Goal: Task Accomplishment & Management: Manage account settings

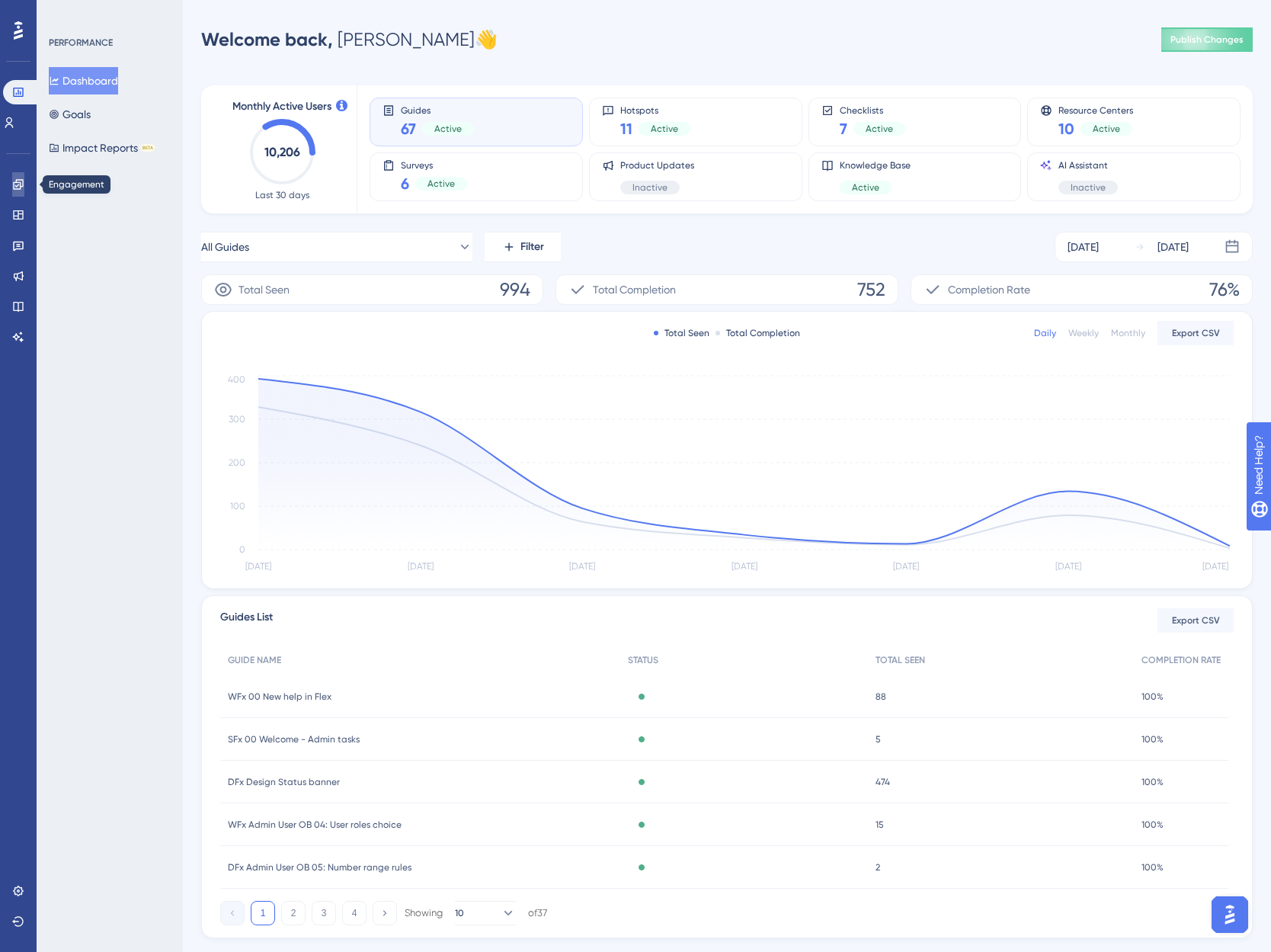
click at [12, 181] on icon at bounding box center [17, 184] width 12 height 12
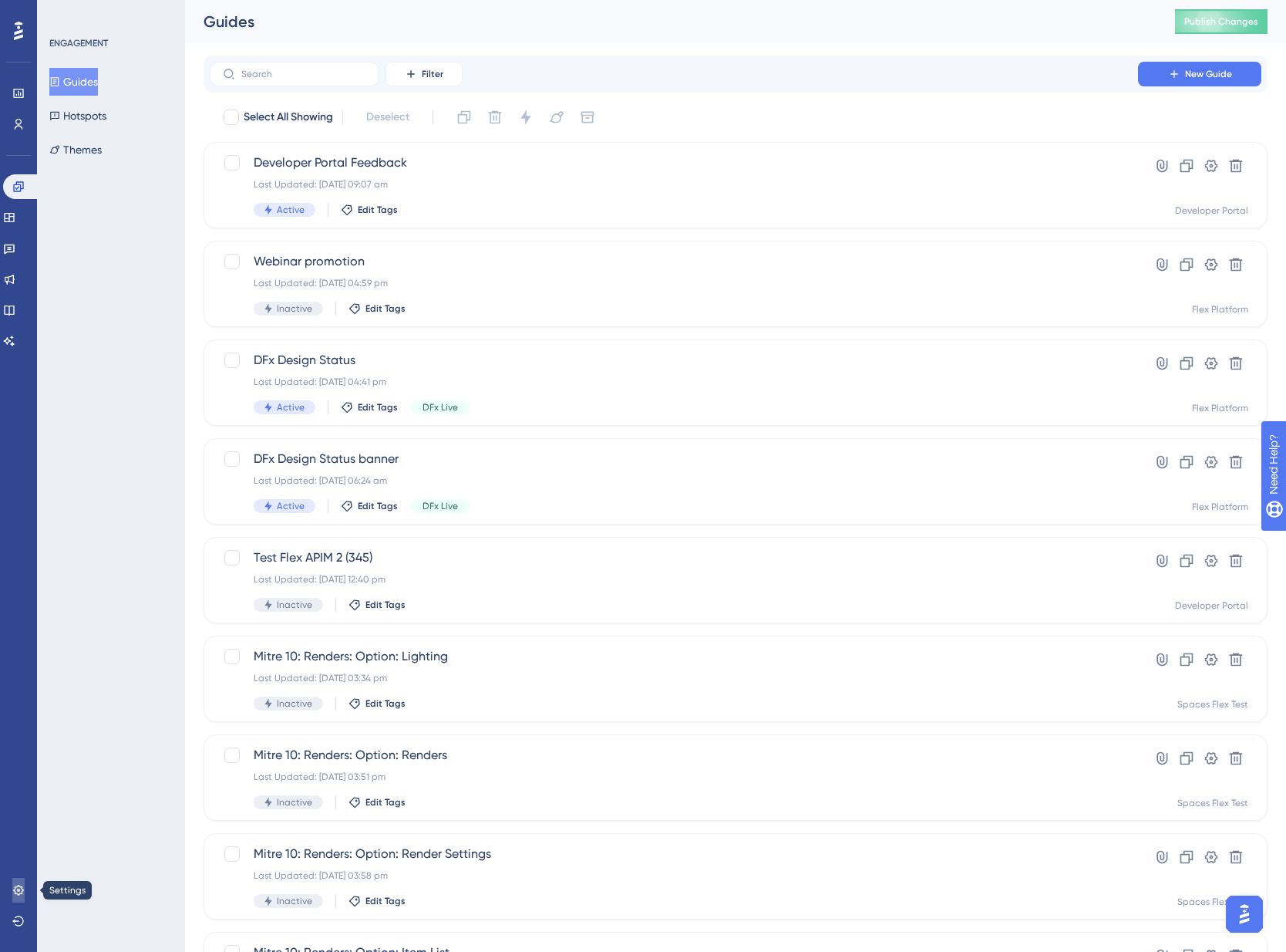
drag, startPoint x: 20, startPoint y: 894, endPoint x: 96, endPoint y: 606, distance: 297.9
click at [20, 894] on icon at bounding box center [18, 889] width 10 height 10
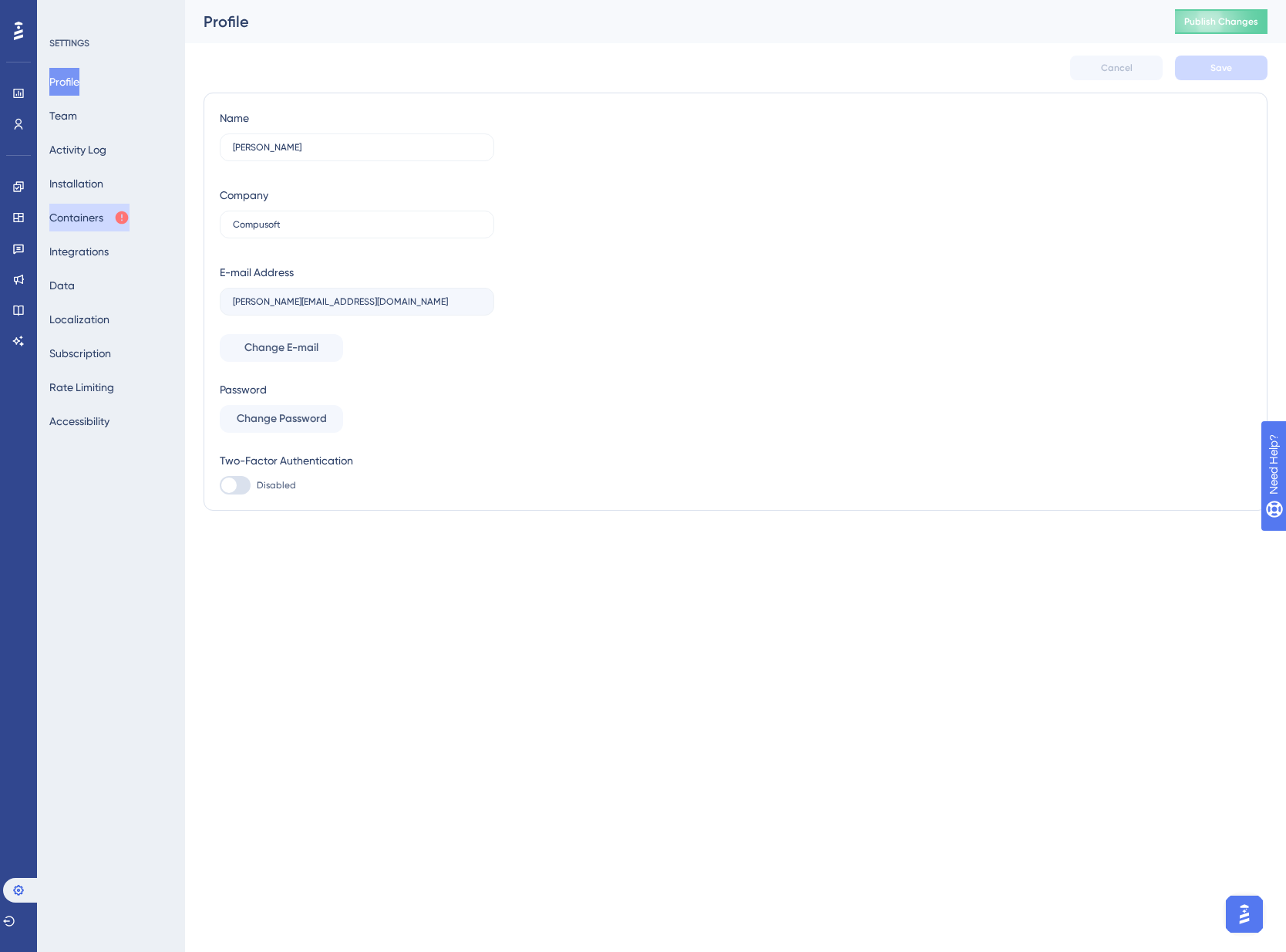
click at [80, 222] on button "Containers" at bounding box center [89, 217] width 80 height 28
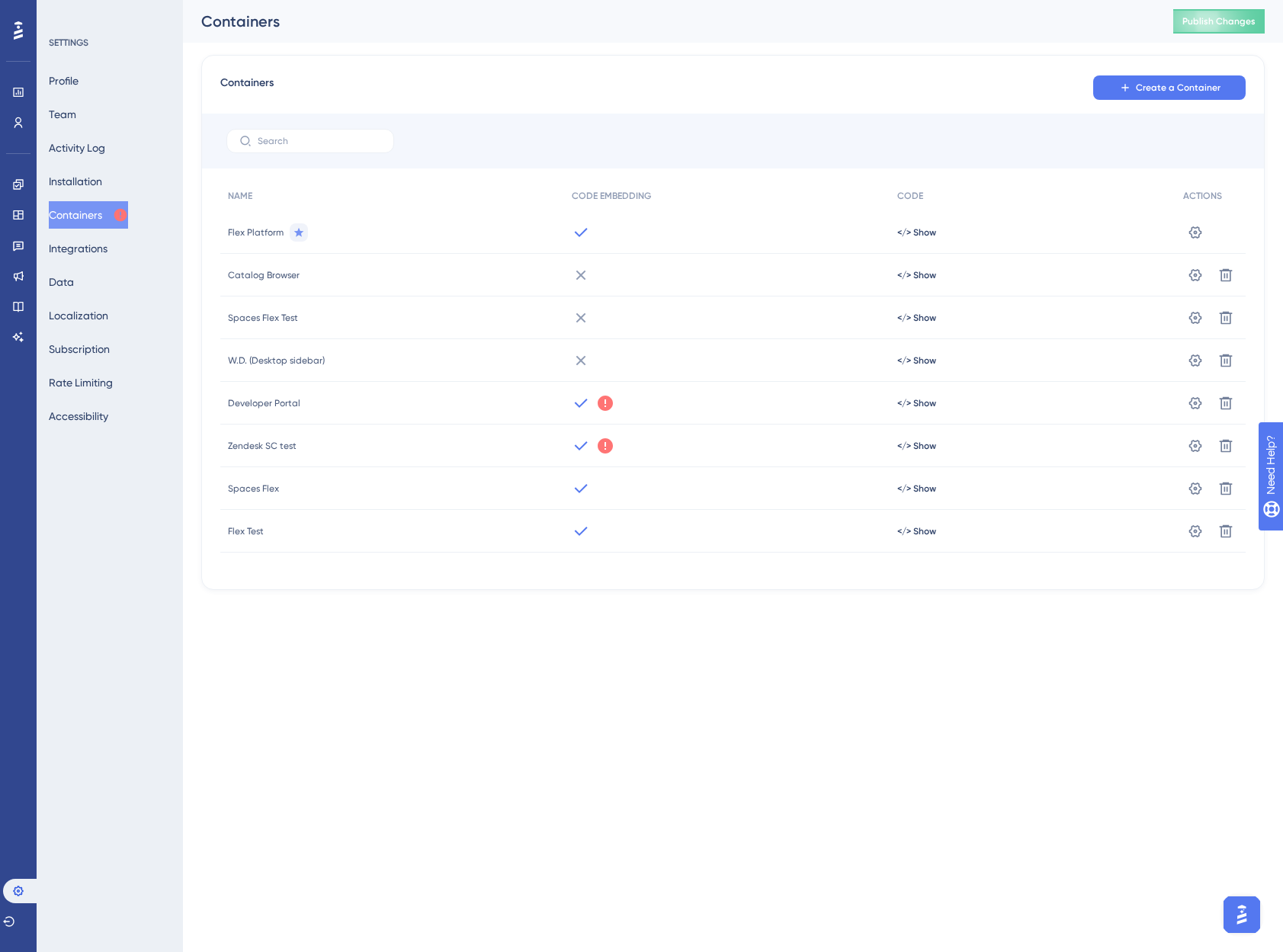
click at [273, 490] on span "Spaces Flex" at bounding box center [254, 488] width 51 height 12
drag, startPoint x: 21, startPoint y: 184, endPoint x: 39, endPoint y: 196, distance: 21.6
click at [21, 184] on icon at bounding box center [17, 184] width 12 height 12
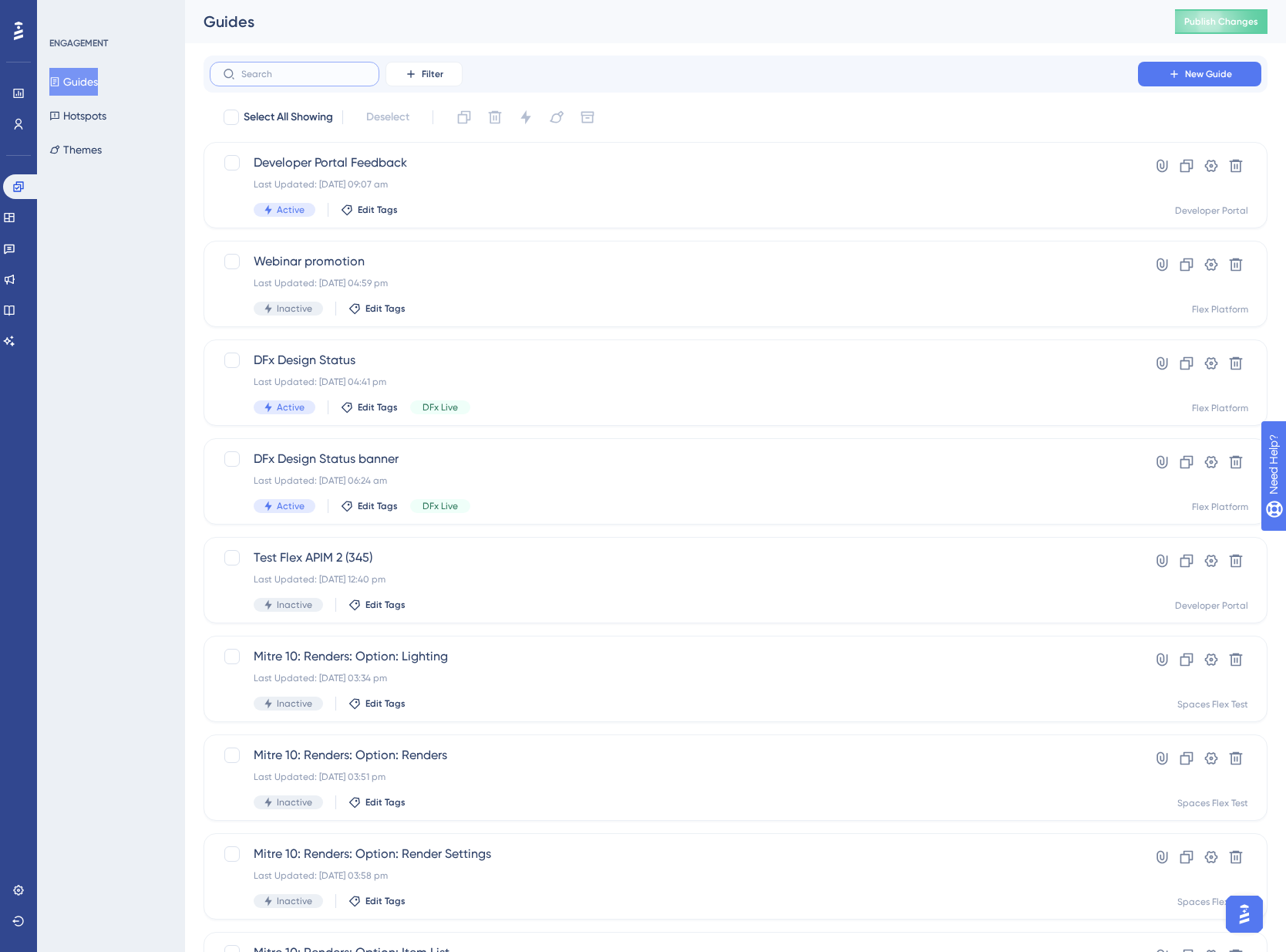
click at [298, 75] on input "text" at bounding box center [303, 74] width 125 height 11
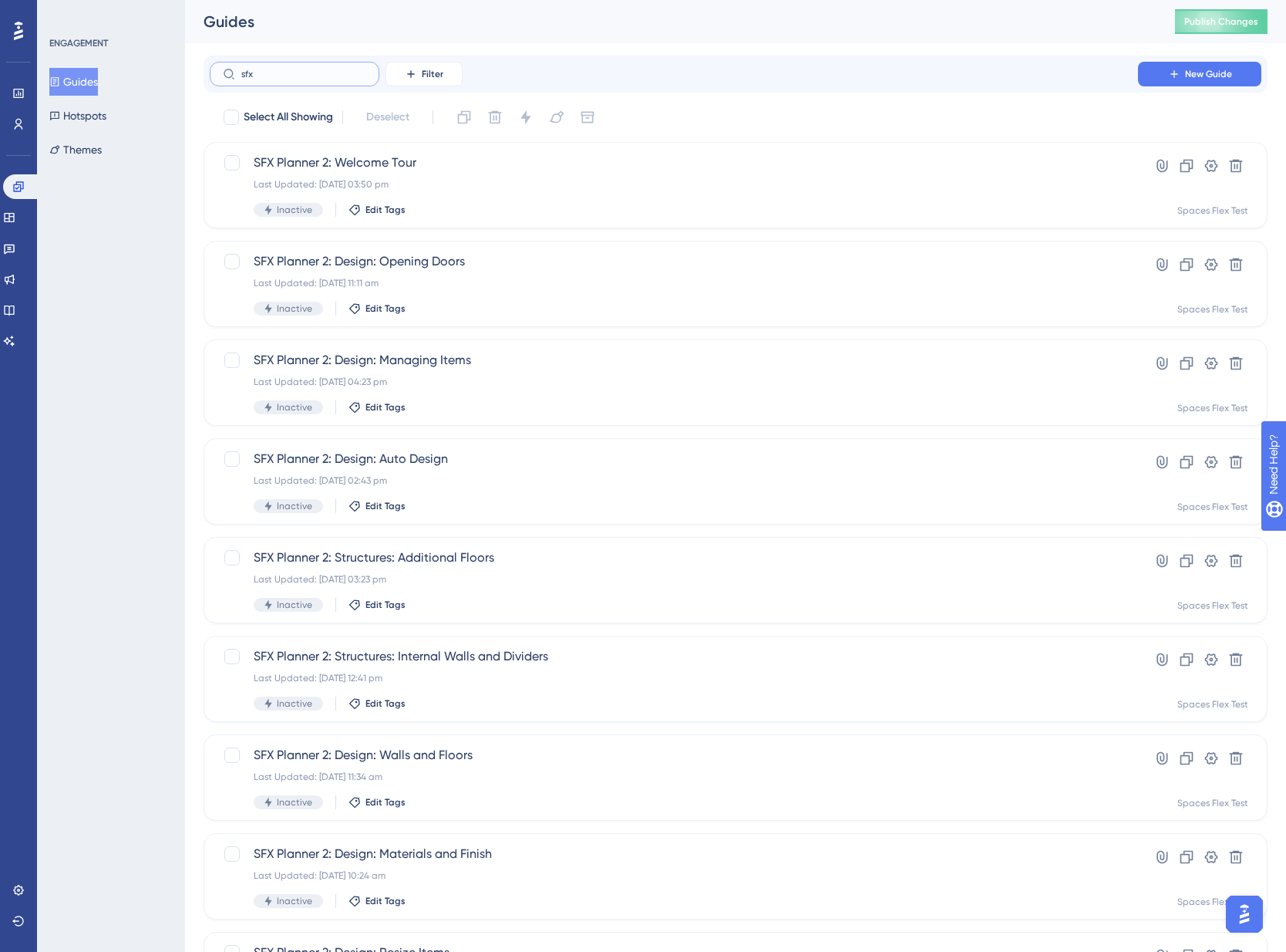
type input "sfx m"
checkbox input "true"
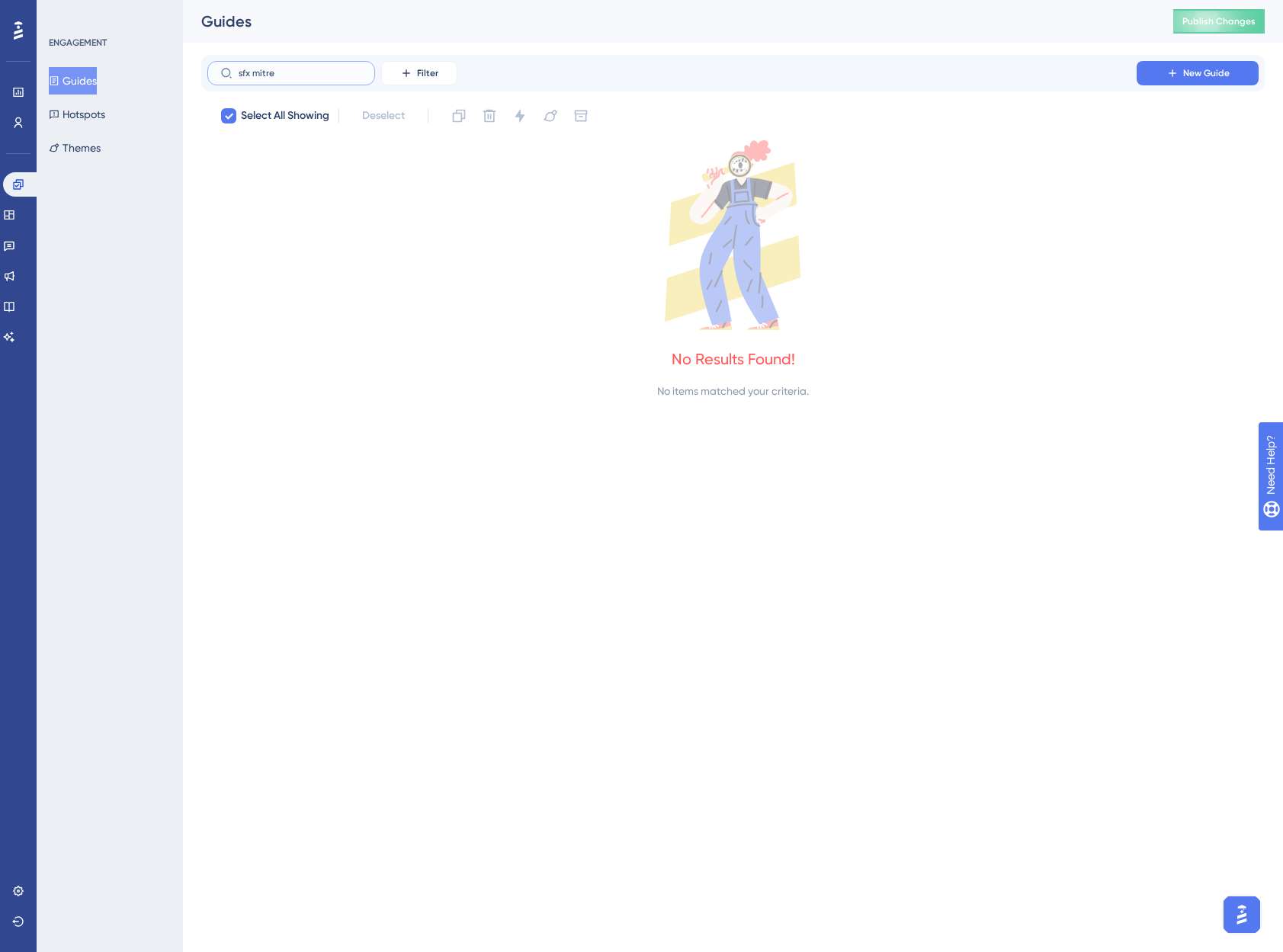
type input "m"
checkbox input "false"
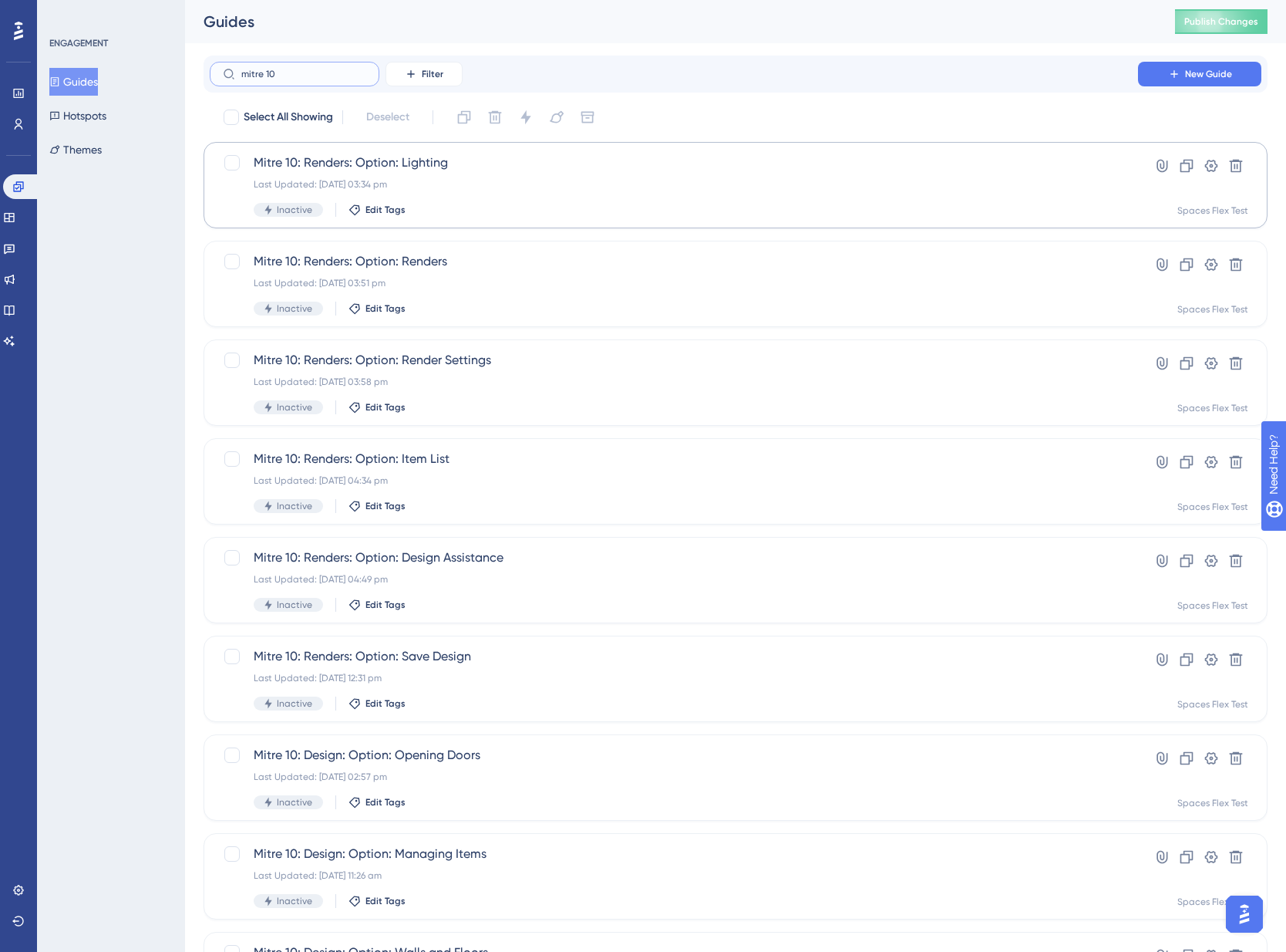
type input "mitre 10"
click at [542, 190] on div "Mitre 10: Renders: Option: Lighting Last Updated: [DATE] 03:34 pm Inactive Edit…" at bounding box center [674, 185] width 841 height 63
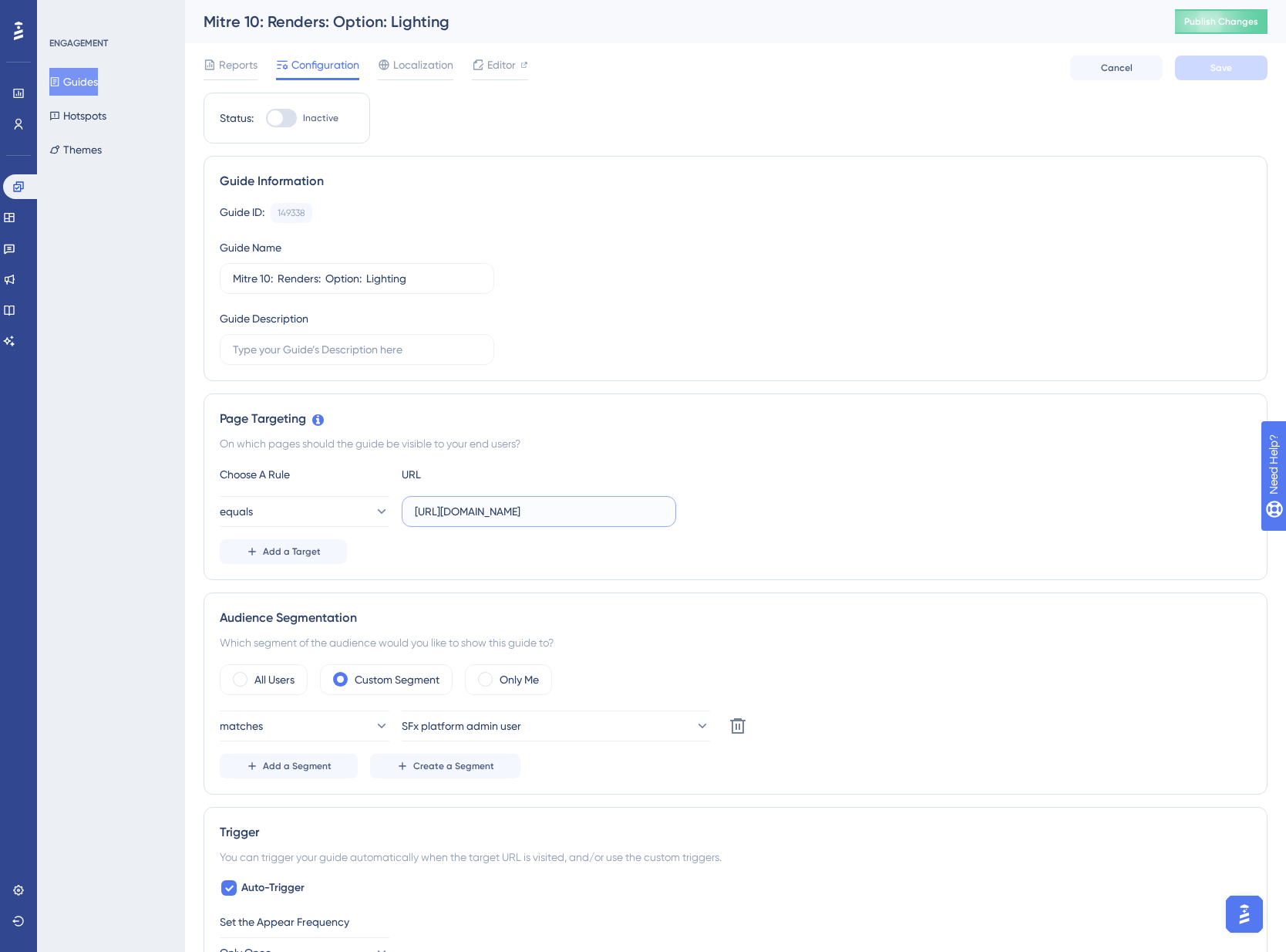
click at [521, 518] on input "[URL][DOMAIN_NAME]" at bounding box center [539, 511] width 249 height 17
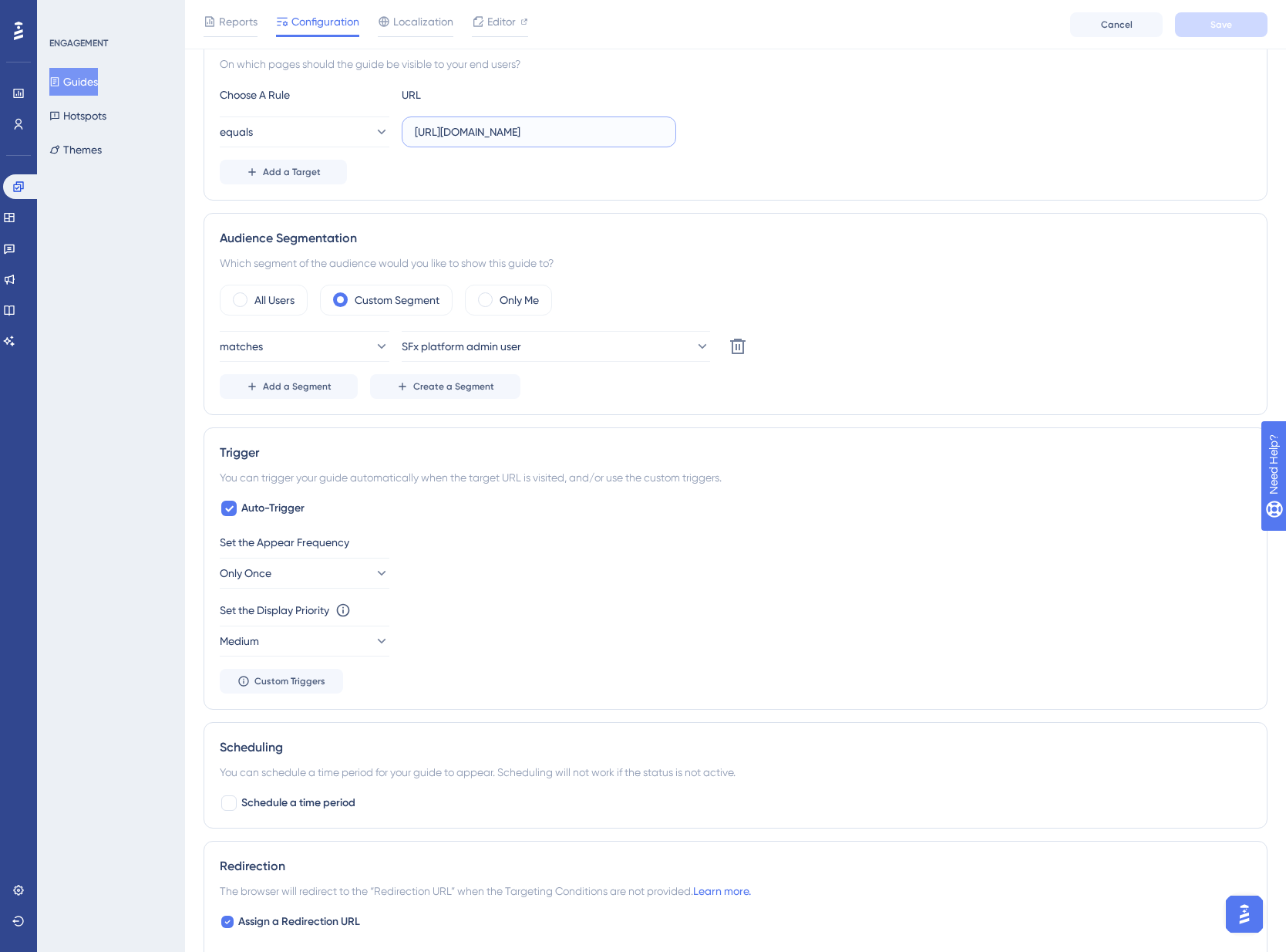
scroll to position [775, 0]
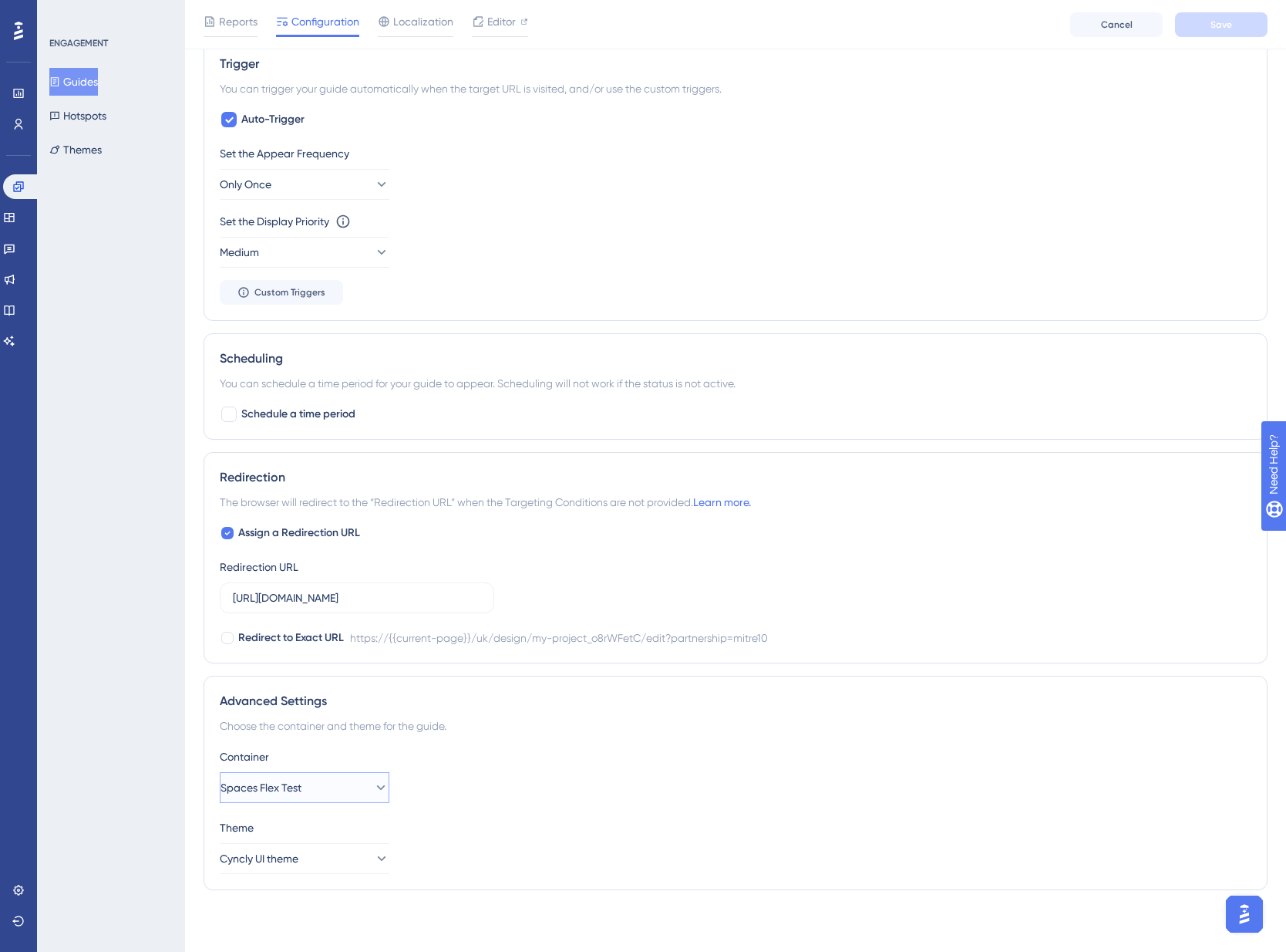
click at [374, 787] on icon at bounding box center [380, 787] width 16 height 16
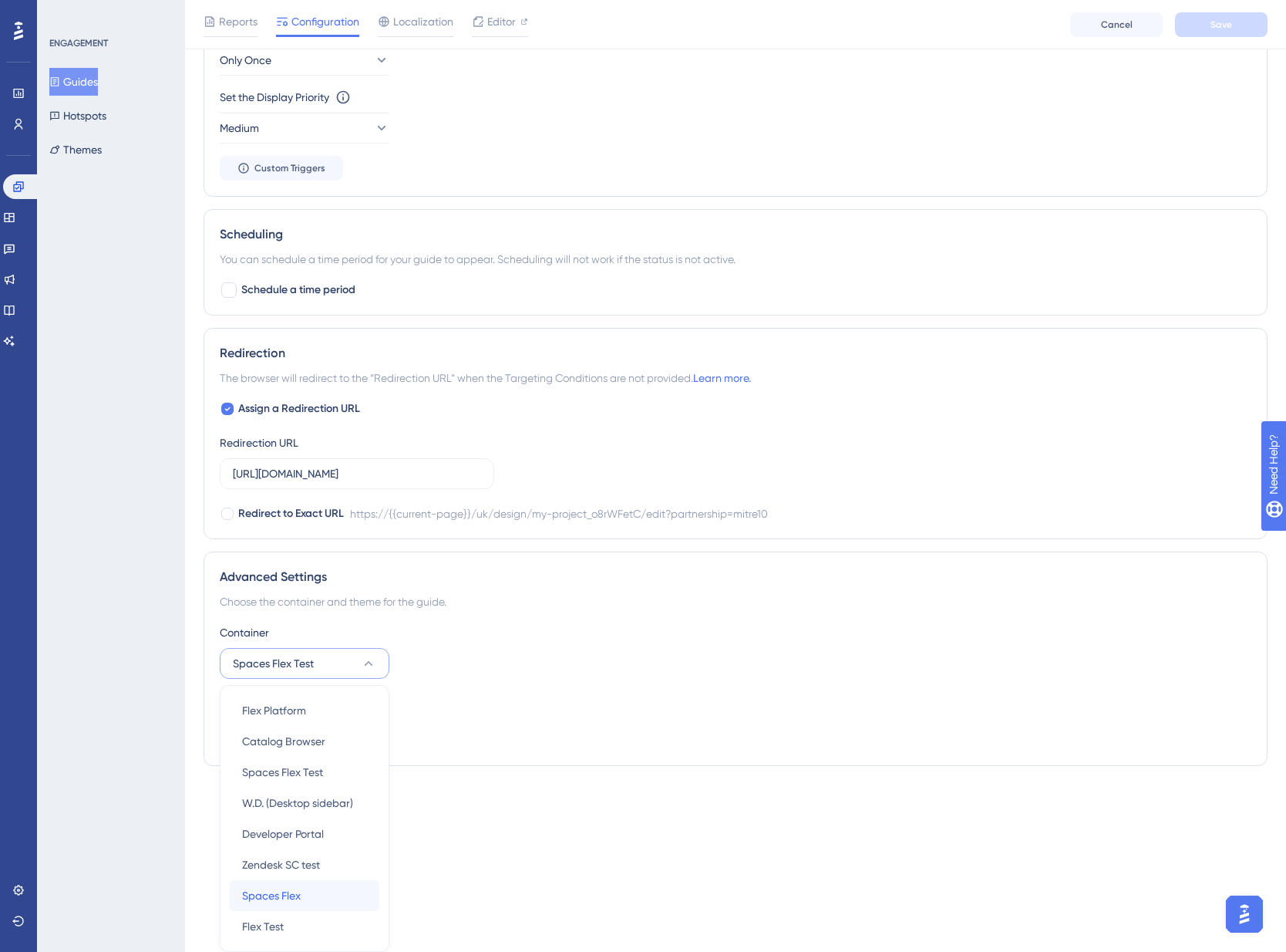
click at [299, 897] on span "Spaces Flex" at bounding box center [271, 895] width 58 height 19
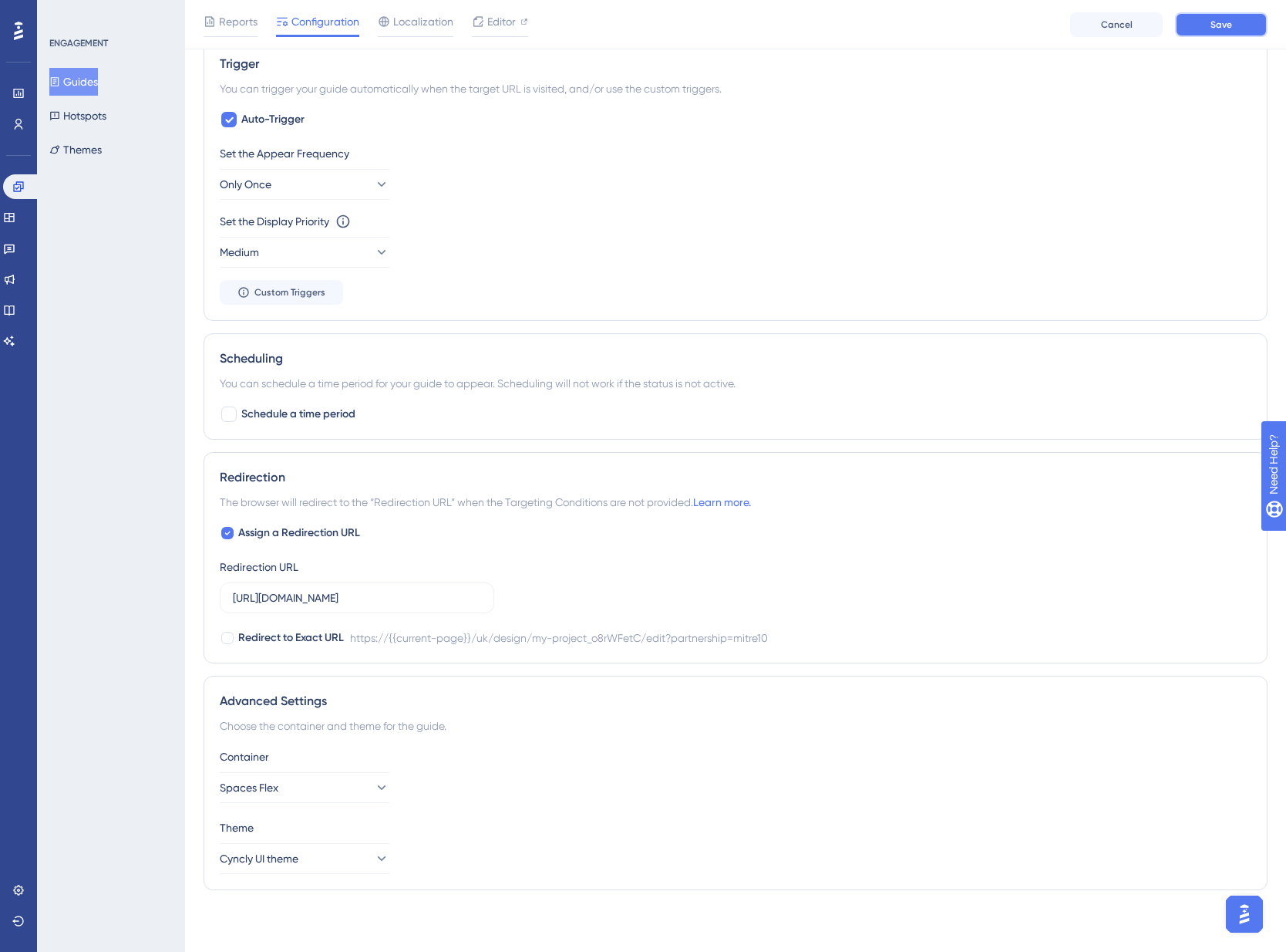
click at [1221, 25] on span "Save" at bounding box center [1221, 24] width 21 height 12
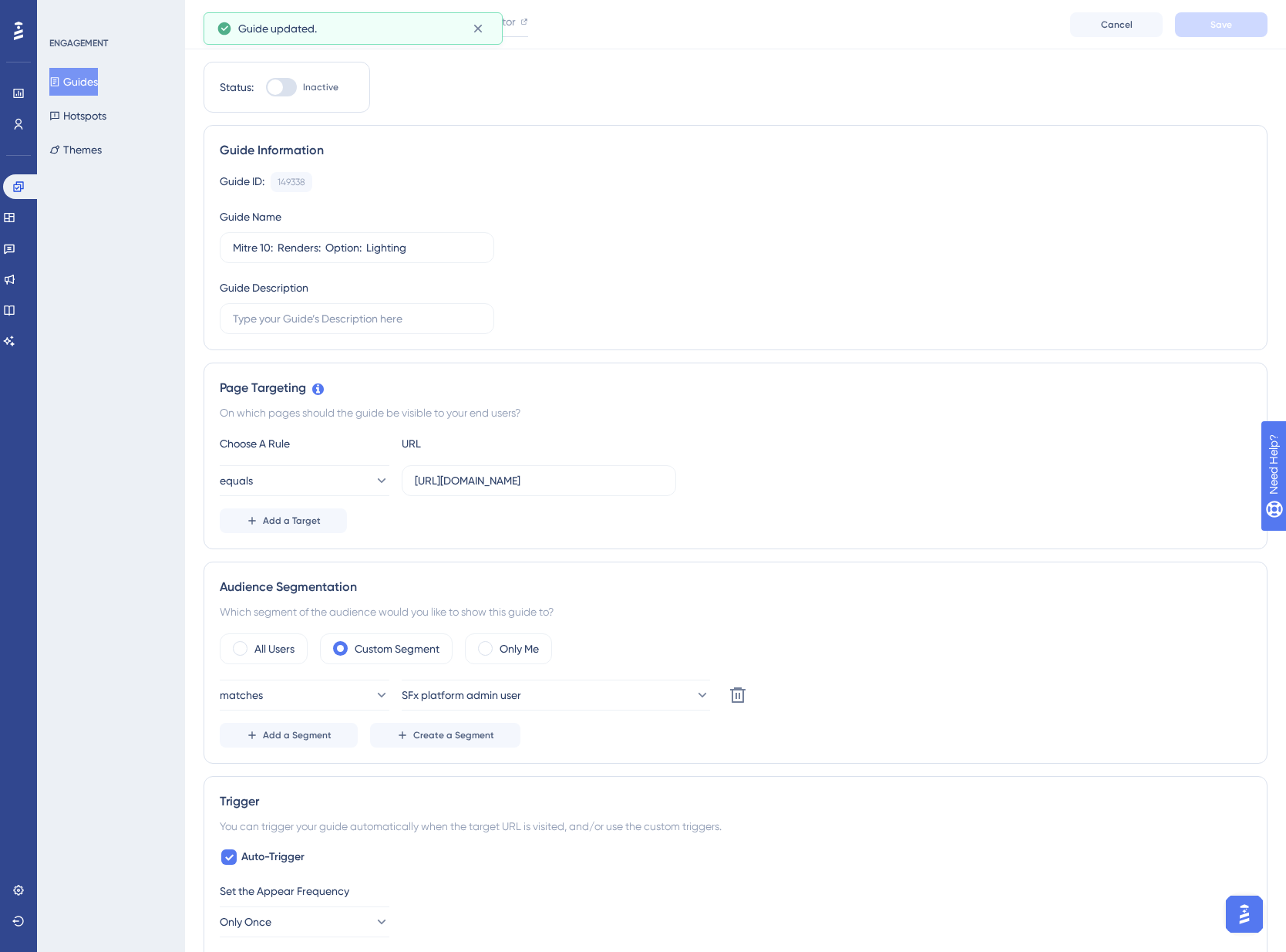
scroll to position [0, 0]
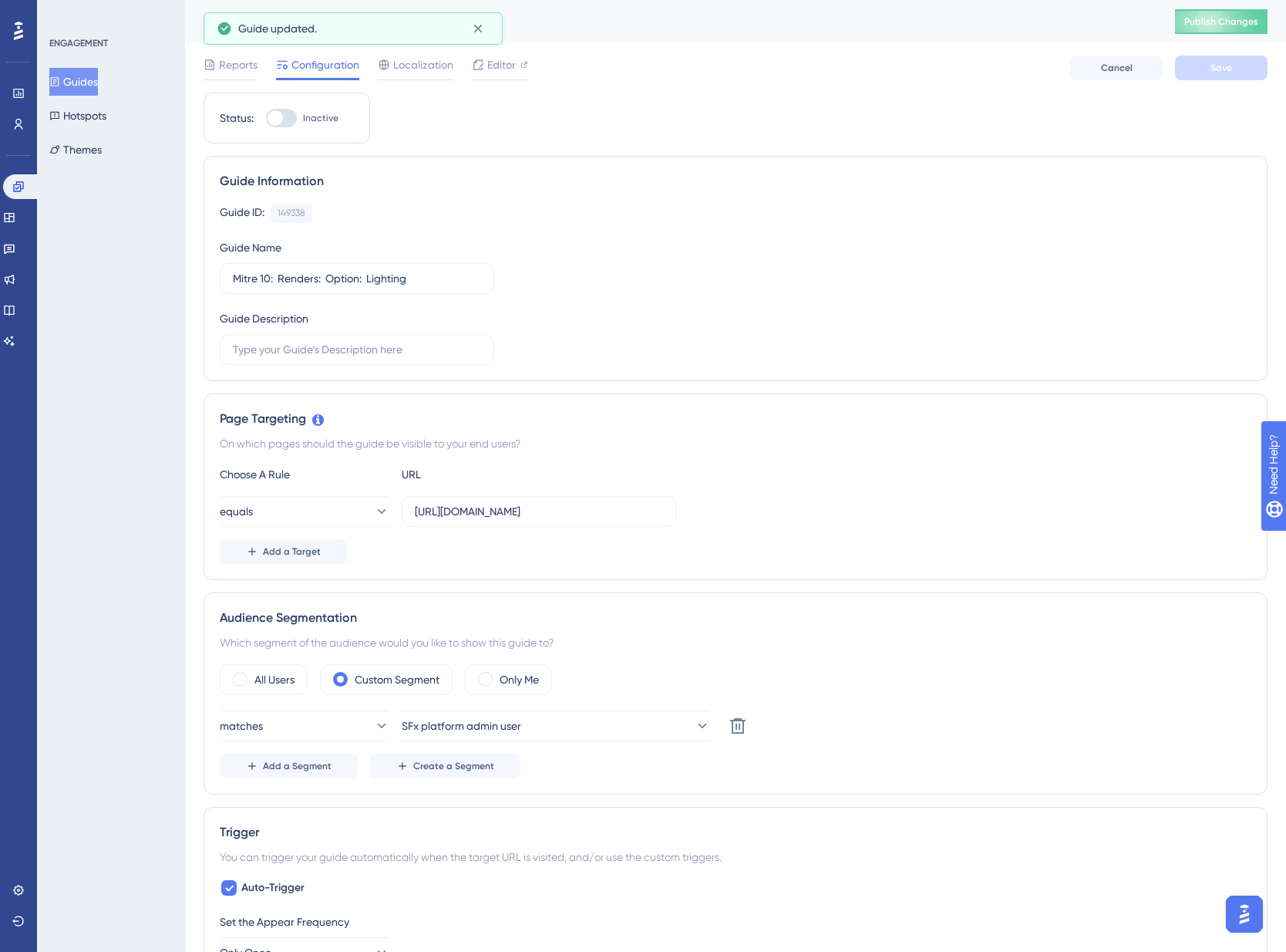
click at [283, 120] on div at bounding box center [281, 118] width 31 height 19
click at [281, 122] on div at bounding box center [275, 118] width 16 height 16
click at [266, 119] on input "Inactive" at bounding box center [265, 118] width 1 height 1
checkbox input "true"
click at [1248, 68] on button "Save" at bounding box center [1222, 68] width 93 height 25
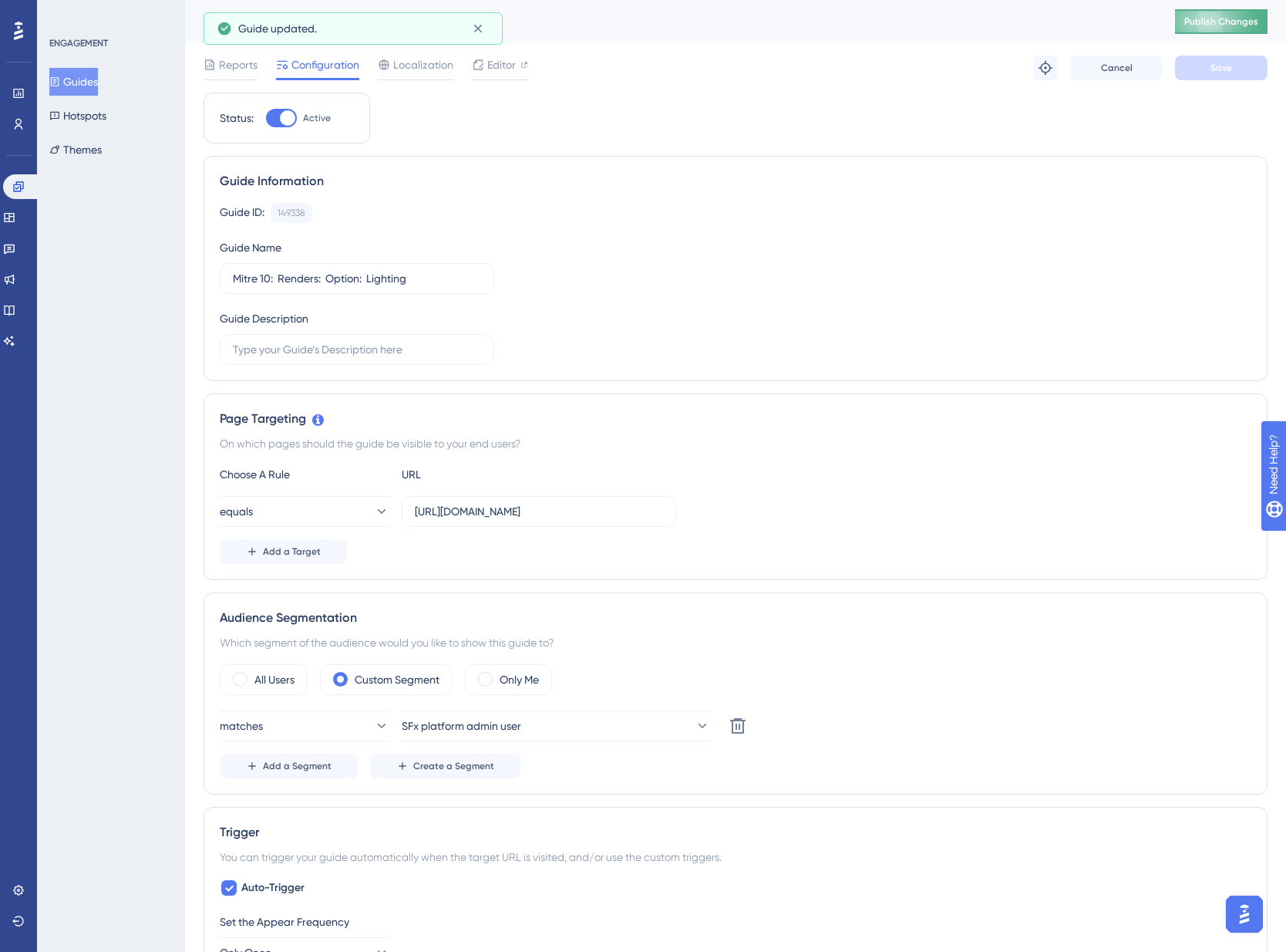
click at [1233, 16] on span "Publish Changes" at bounding box center [1222, 21] width 74 height 12
click at [238, 678] on span at bounding box center [240, 679] width 15 height 15
click at [252, 674] on input "radio" at bounding box center [252, 674] width 0 height 0
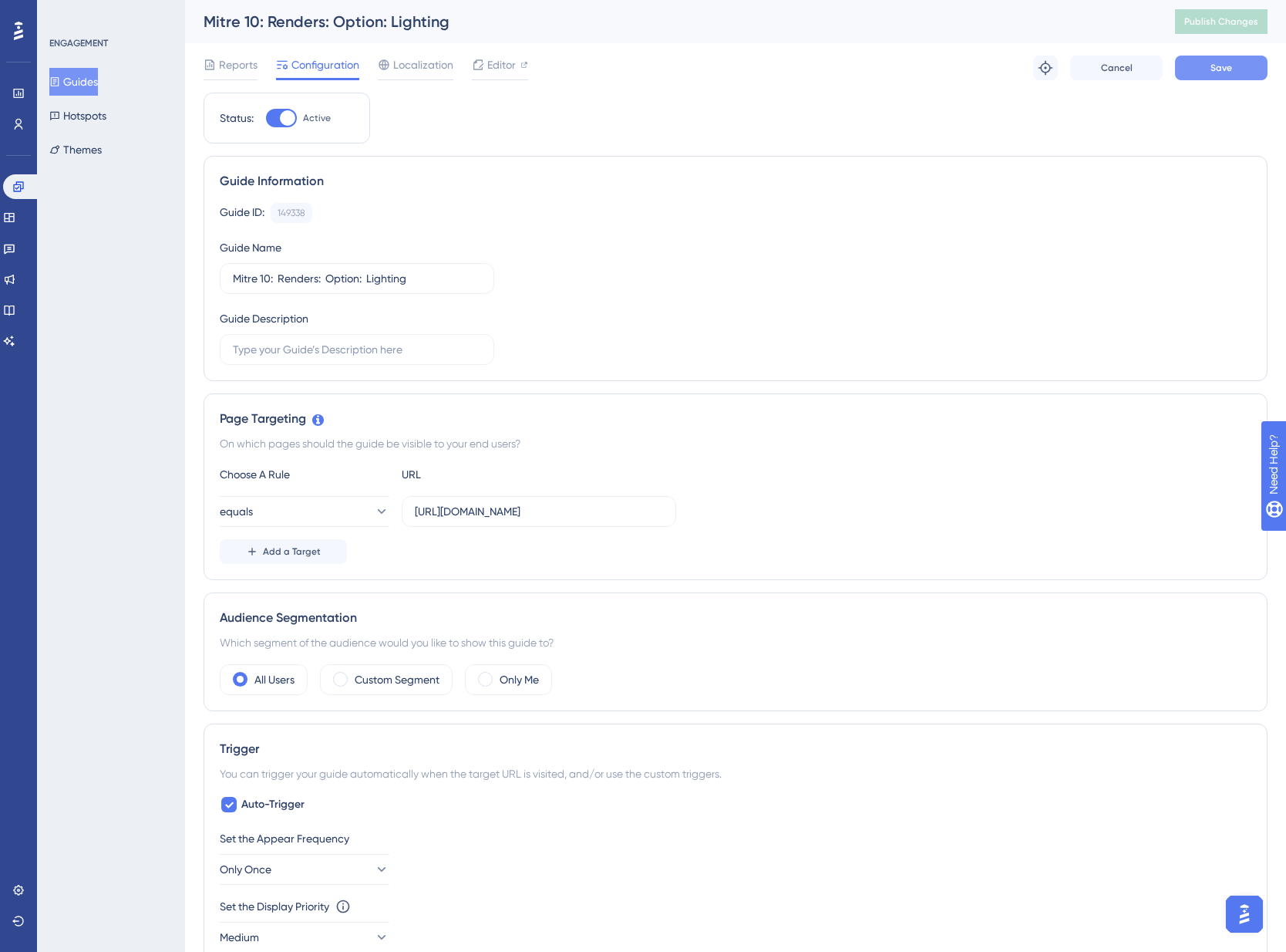
click at [1217, 79] on button "Save" at bounding box center [1222, 68] width 93 height 25
click at [1236, 22] on span "Publish Changes" at bounding box center [1222, 21] width 74 height 12
click at [579, 514] on input "[URL][DOMAIN_NAME]" at bounding box center [539, 511] width 249 height 17
click at [16, 214] on icon at bounding box center [8, 217] width 12 height 12
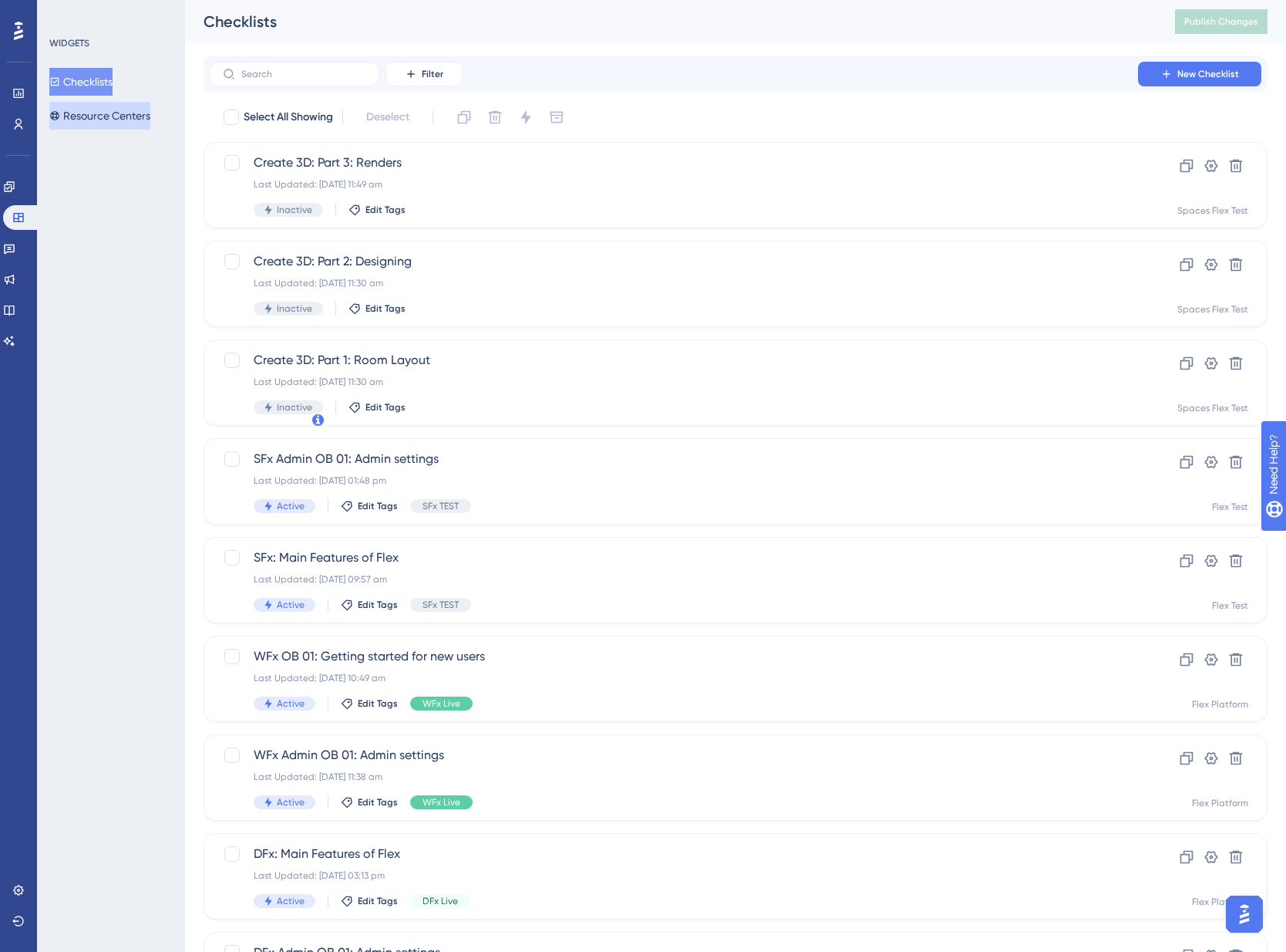
click at [108, 111] on button "Resource Centers" at bounding box center [99, 116] width 101 height 28
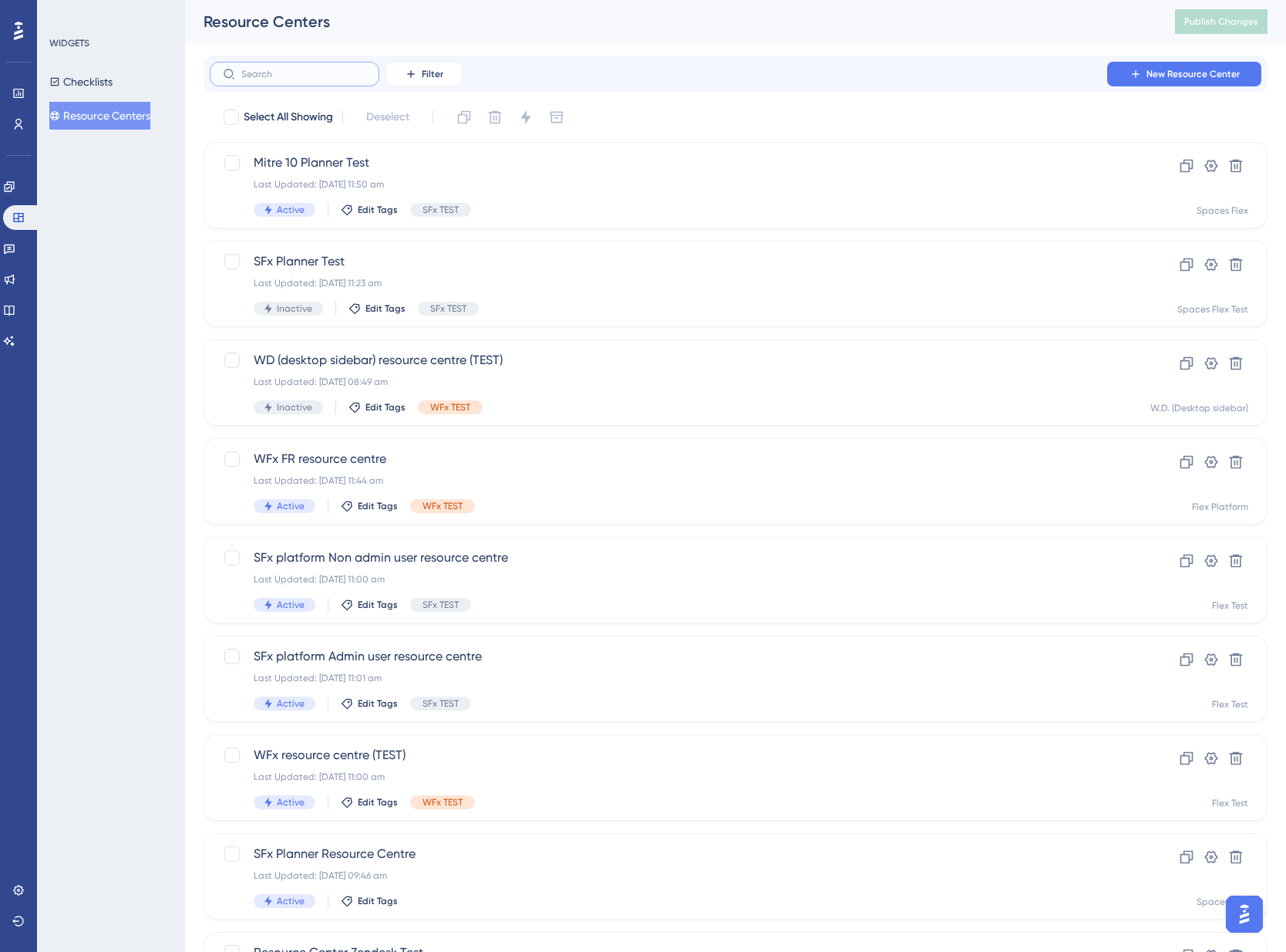
click at [280, 77] on input "text" at bounding box center [303, 74] width 125 height 11
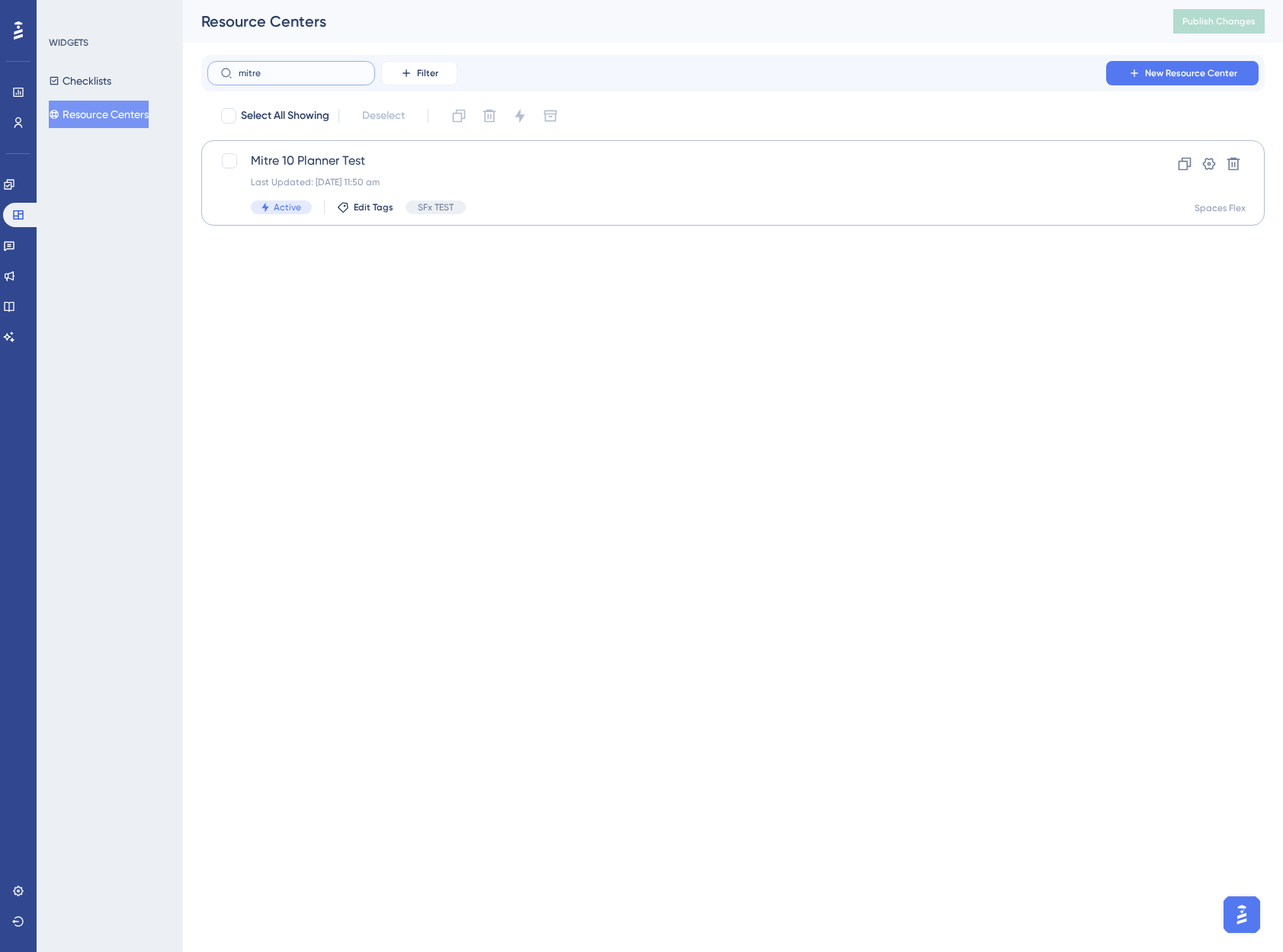
type input "mitre"
click at [621, 184] on div "Last Updated: [DATE] 11:50 am" at bounding box center [671, 182] width 842 height 12
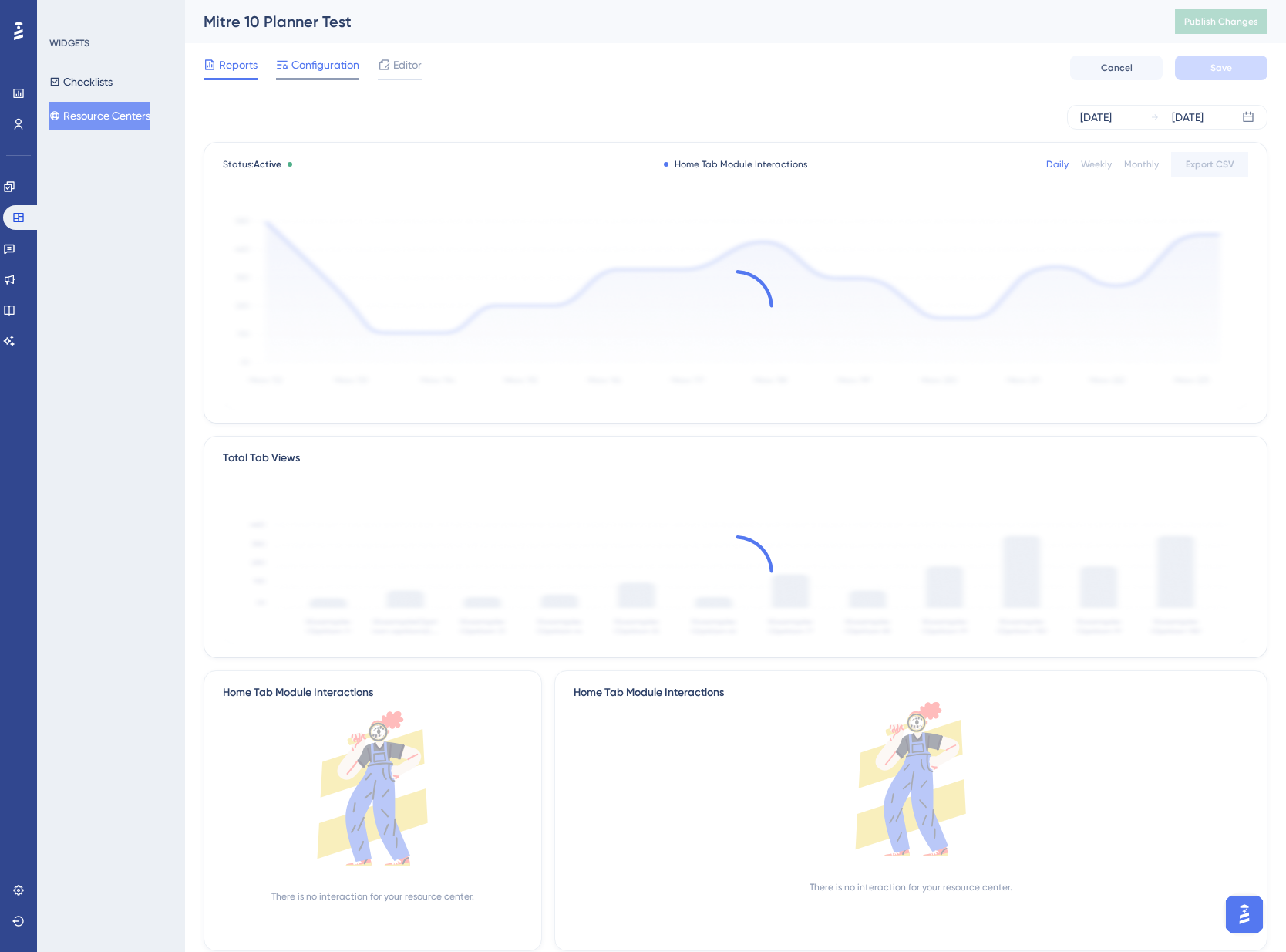
click at [320, 62] on span "Configuration" at bounding box center [325, 65] width 68 height 19
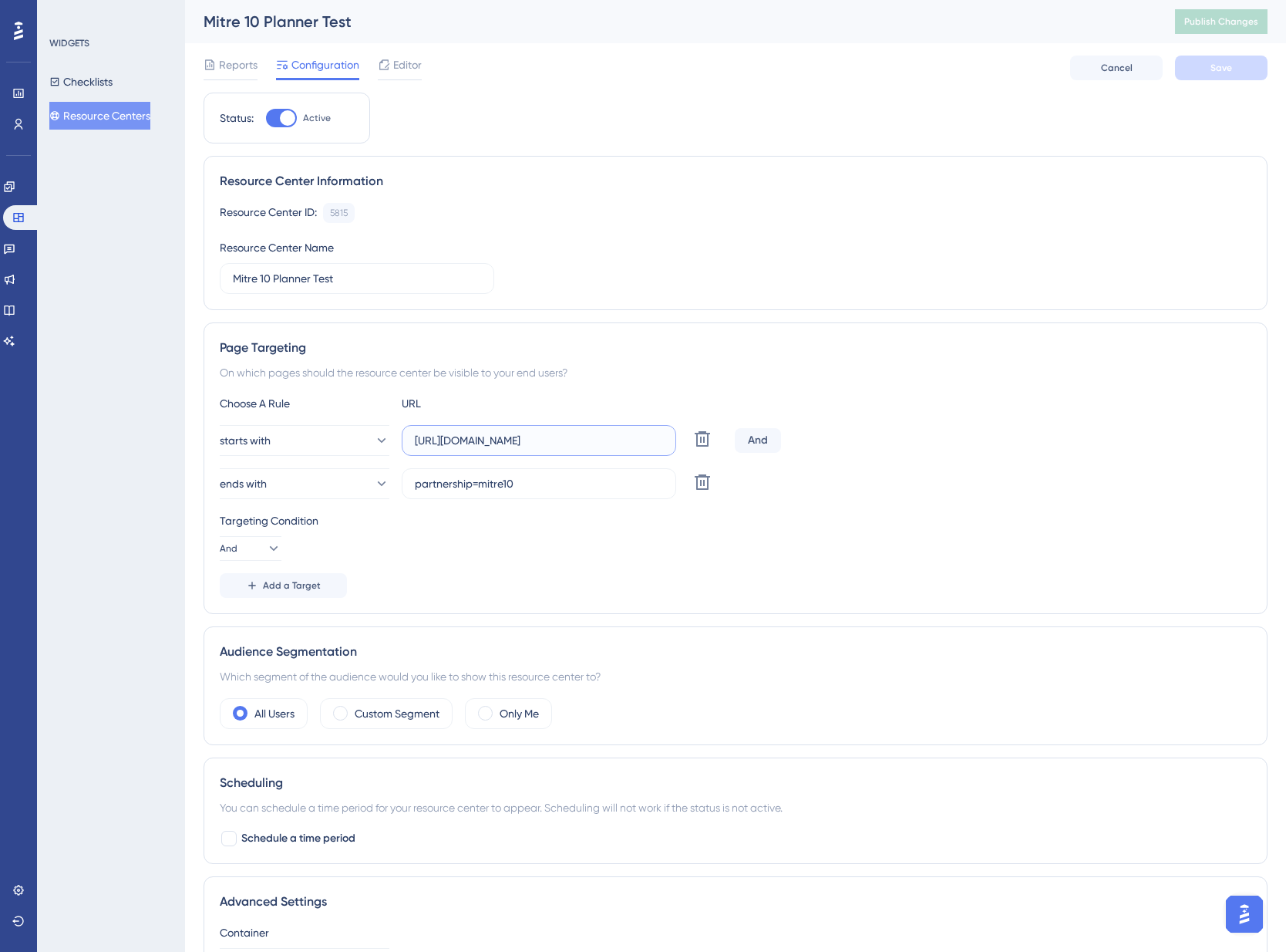
click at [545, 440] on input "[URL][DOMAIN_NAME]" at bounding box center [539, 440] width 249 height 17
click at [538, 485] on input "partnership=mitre10" at bounding box center [539, 483] width 249 height 17
click at [16, 186] on icon at bounding box center [8, 187] width 12 height 12
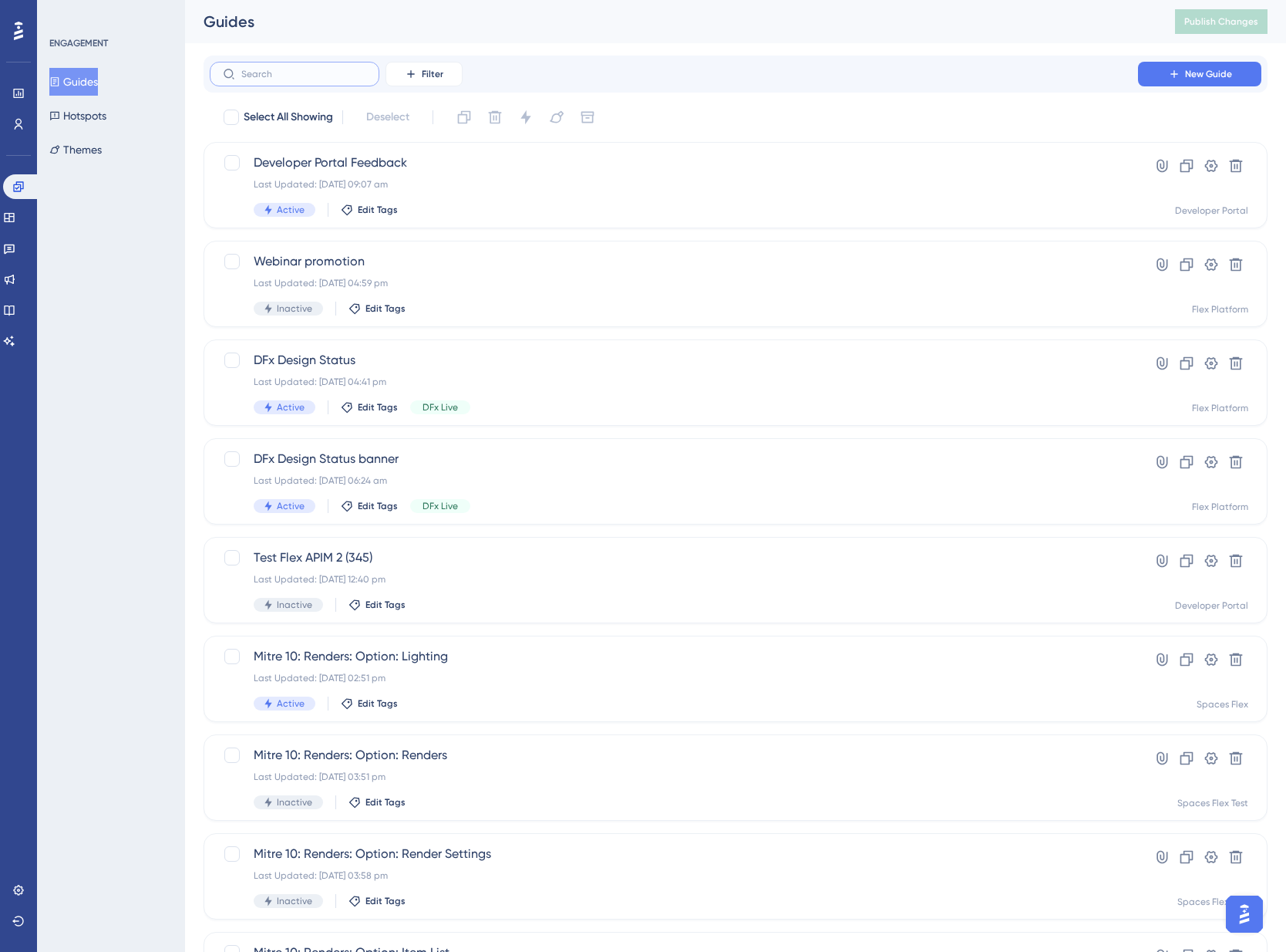
click at [281, 76] on input "text" at bounding box center [303, 74] width 125 height 11
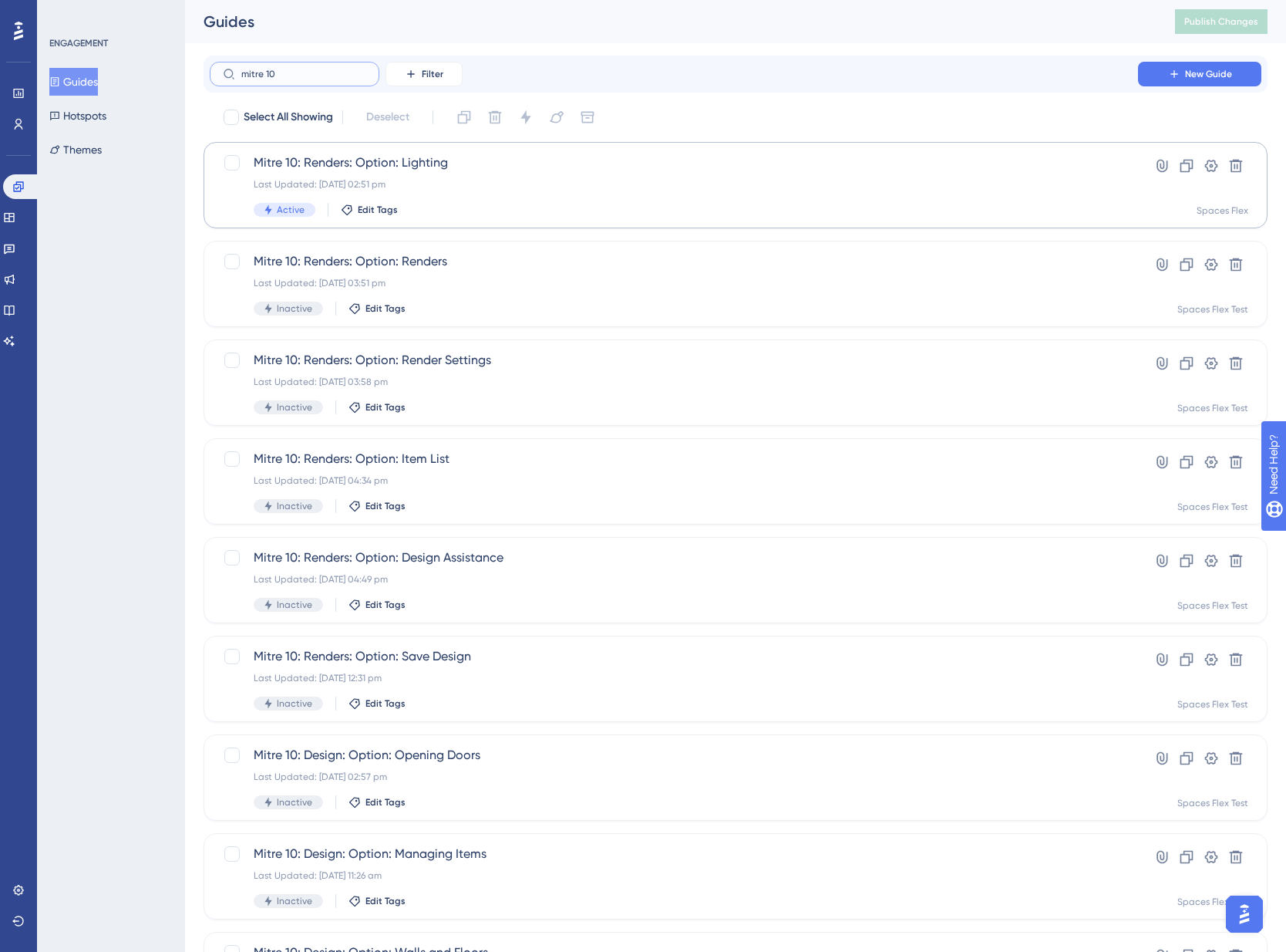
type input "mitre 10"
click at [461, 185] on div "Last Updated: [DATE] 02:51 pm" at bounding box center [674, 184] width 841 height 12
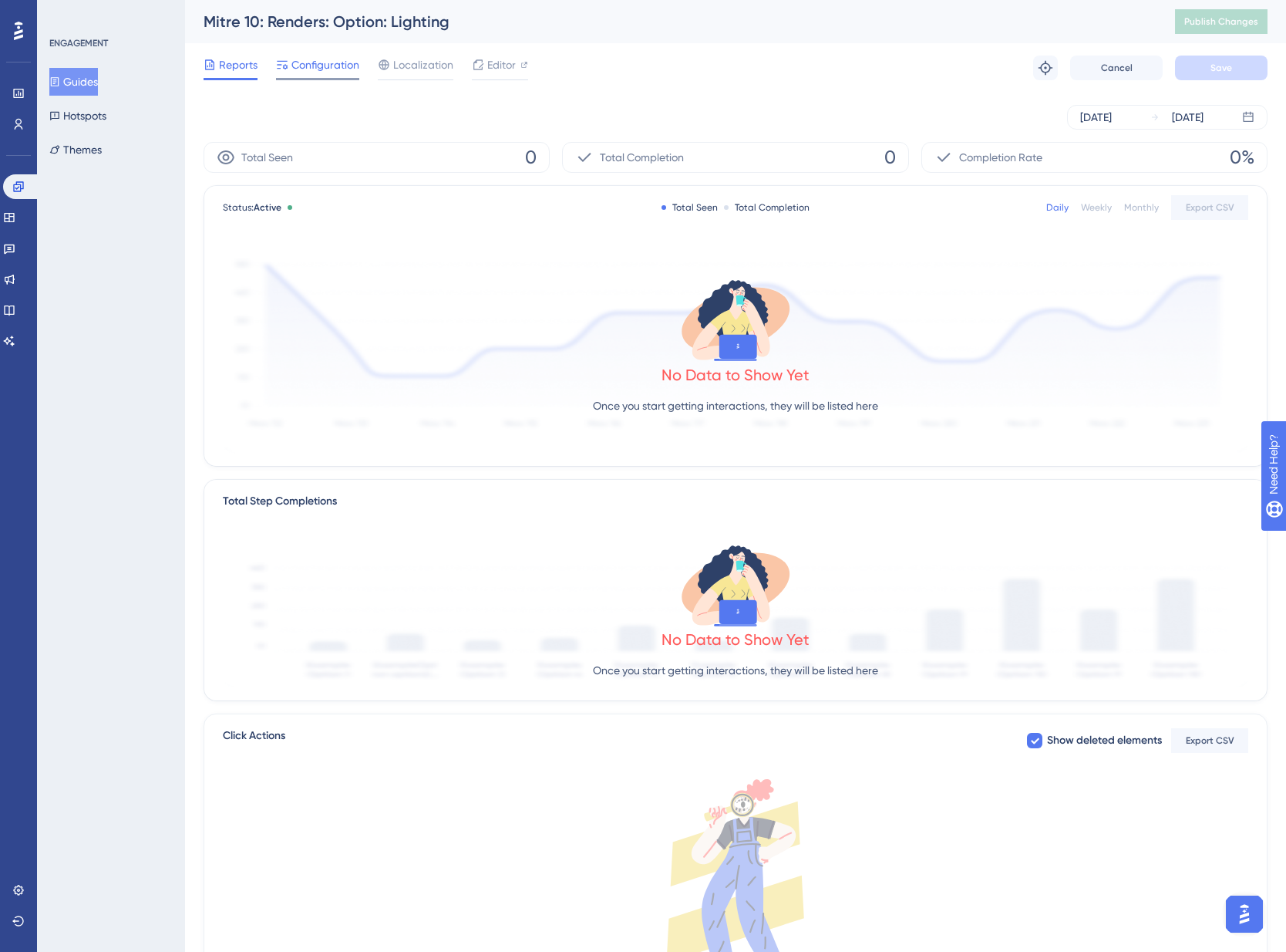
click at [351, 63] on span "Configuration" at bounding box center [325, 65] width 68 height 19
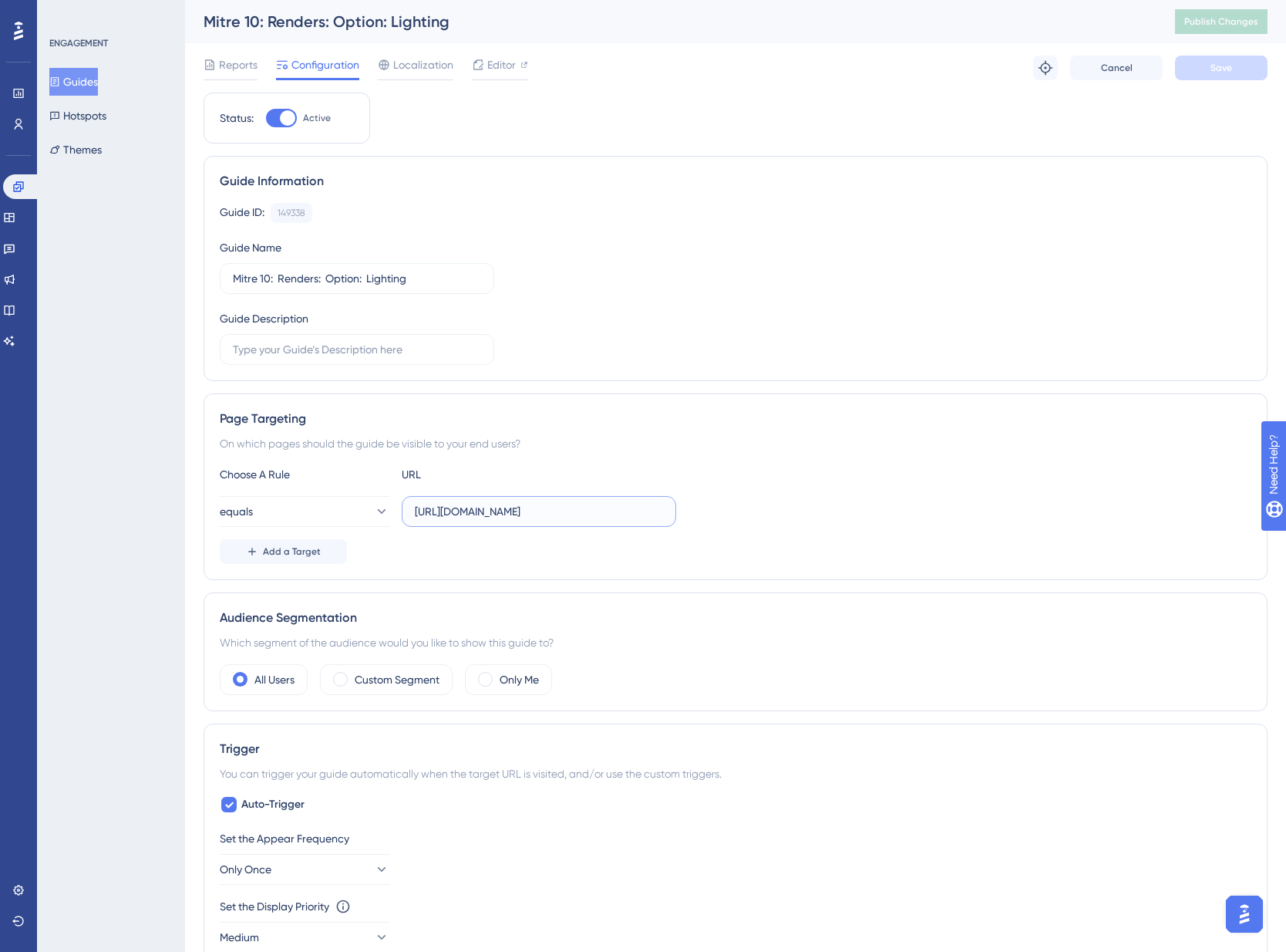
click at [539, 515] on input "[URL][DOMAIN_NAME]" at bounding box center [539, 511] width 249 height 17
drag, startPoint x: 12, startPoint y: 214, endPoint x: 109, endPoint y: 148, distance: 117.3
click at [12, 214] on icon at bounding box center [8, 217] width 12 height 12
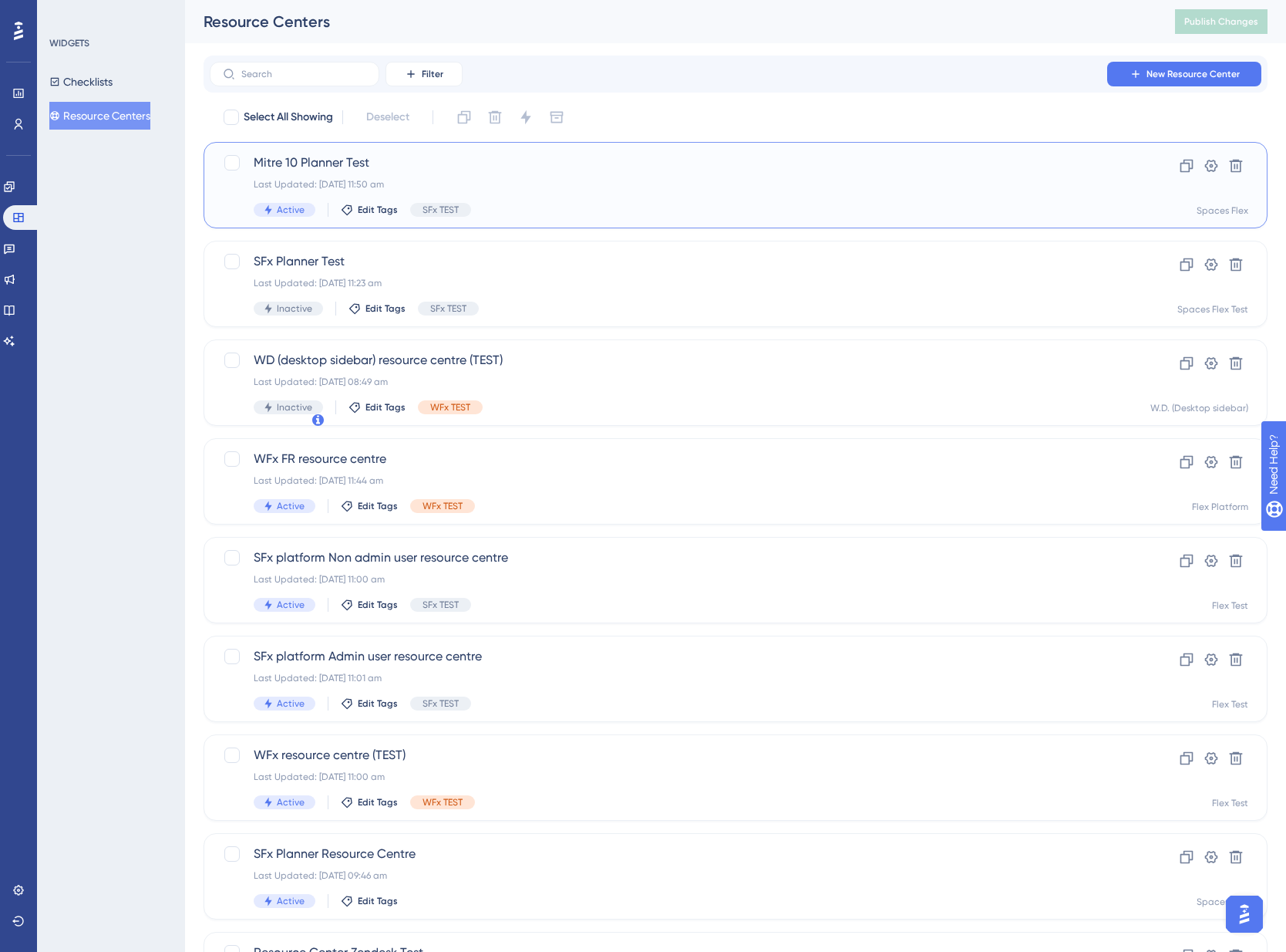
click at [446, 165] on span "Mitre 10 Planner Test" at bounding box center [674, 162] width 841 height 19
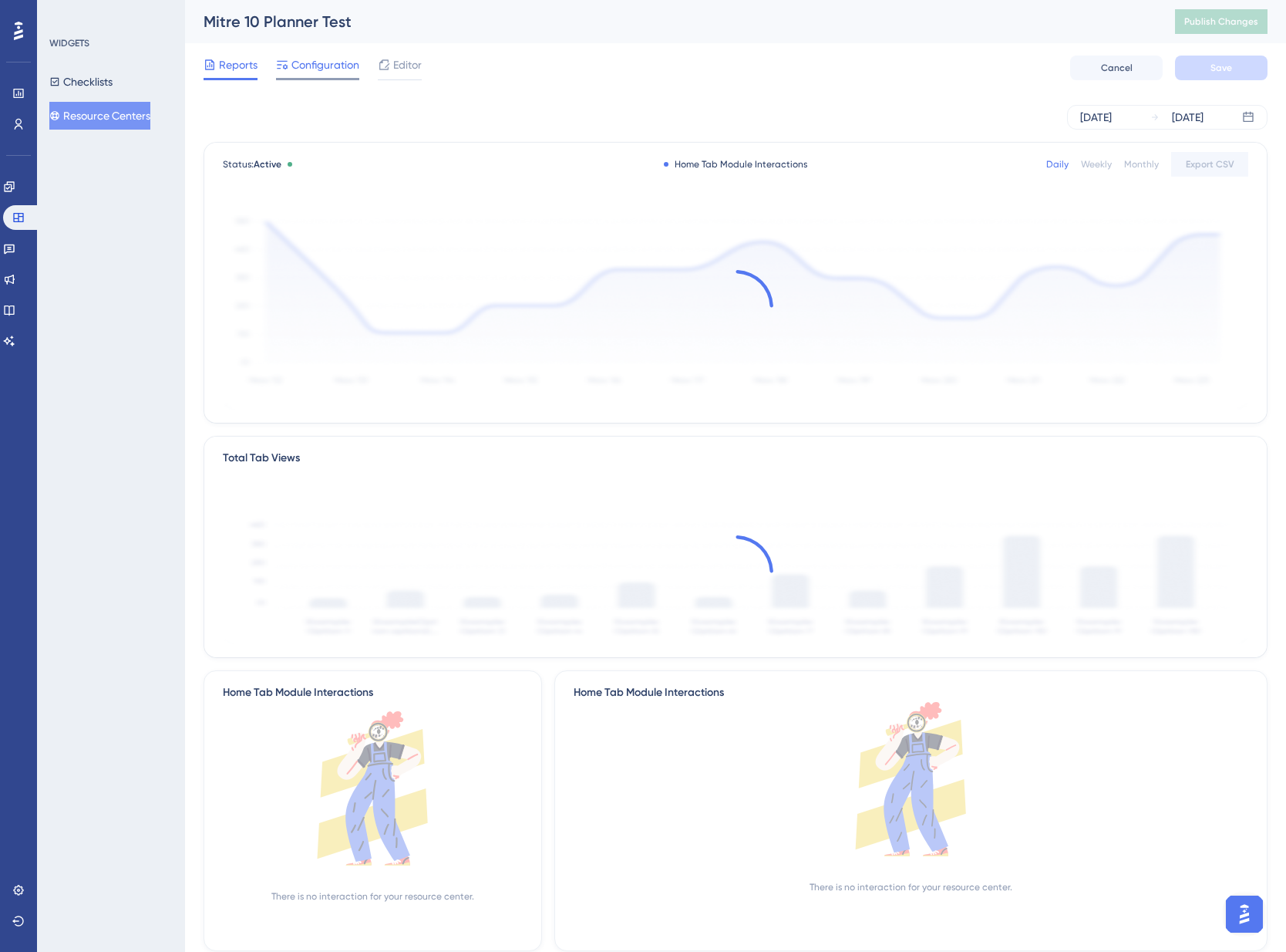
click at [327, 62] on span "Configuration" at bounding box center [325, 65] width 68 height 19
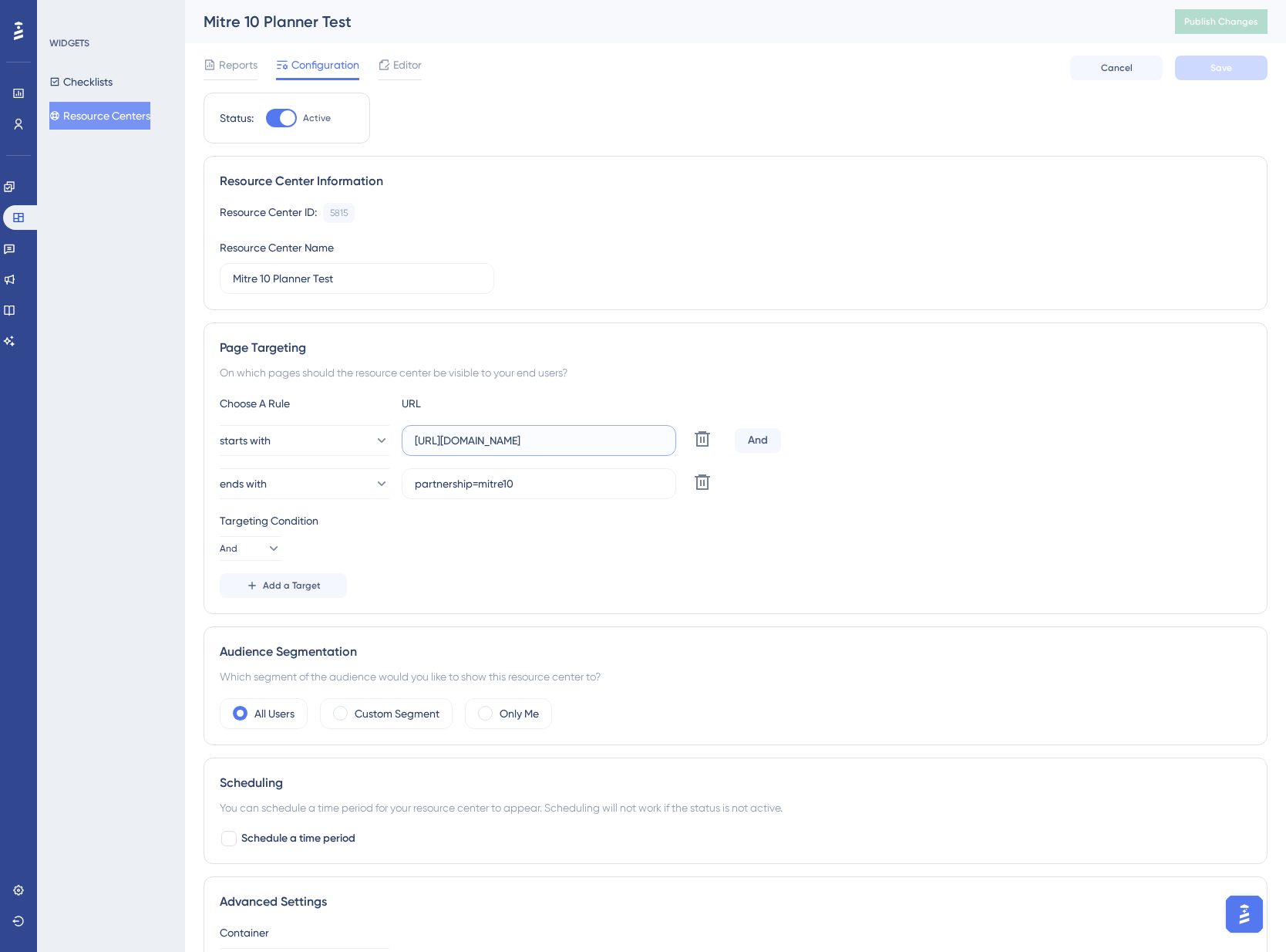
click at [517, 432] on input "[URL][DOMAIN_NAME]" at bounding box center [539, 440] width 249 height 17
drag, startPoint x: 488, startPoint y: 487, endPoint x: 532, endPoint y: 482, distance: 44.3
click at [490, 487] on input "partnership=mitre10" at bounding box center [539, 483] width 249 height 17
drag, startPoint x: 493, startPoint y: 481, endPoint x: 356, endPoint y: 477, distance: 137.1
click at [356, 477] on div "ends with partnership=mitre10 Delete" at bounding box center [474, 483] width 509 height 31
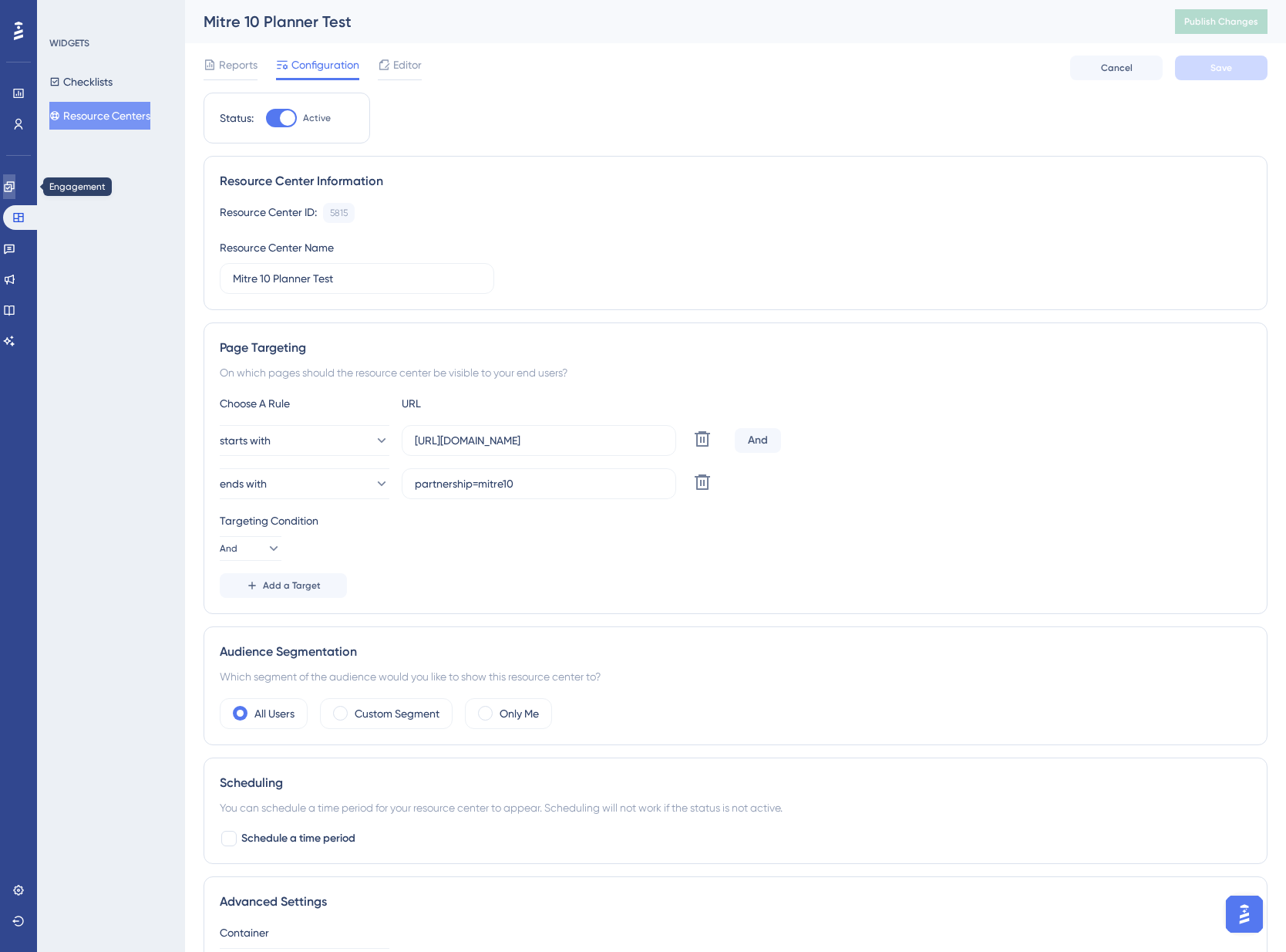
click at [16, 183] on icon at bounding box center [8, 187] width 12 height 12
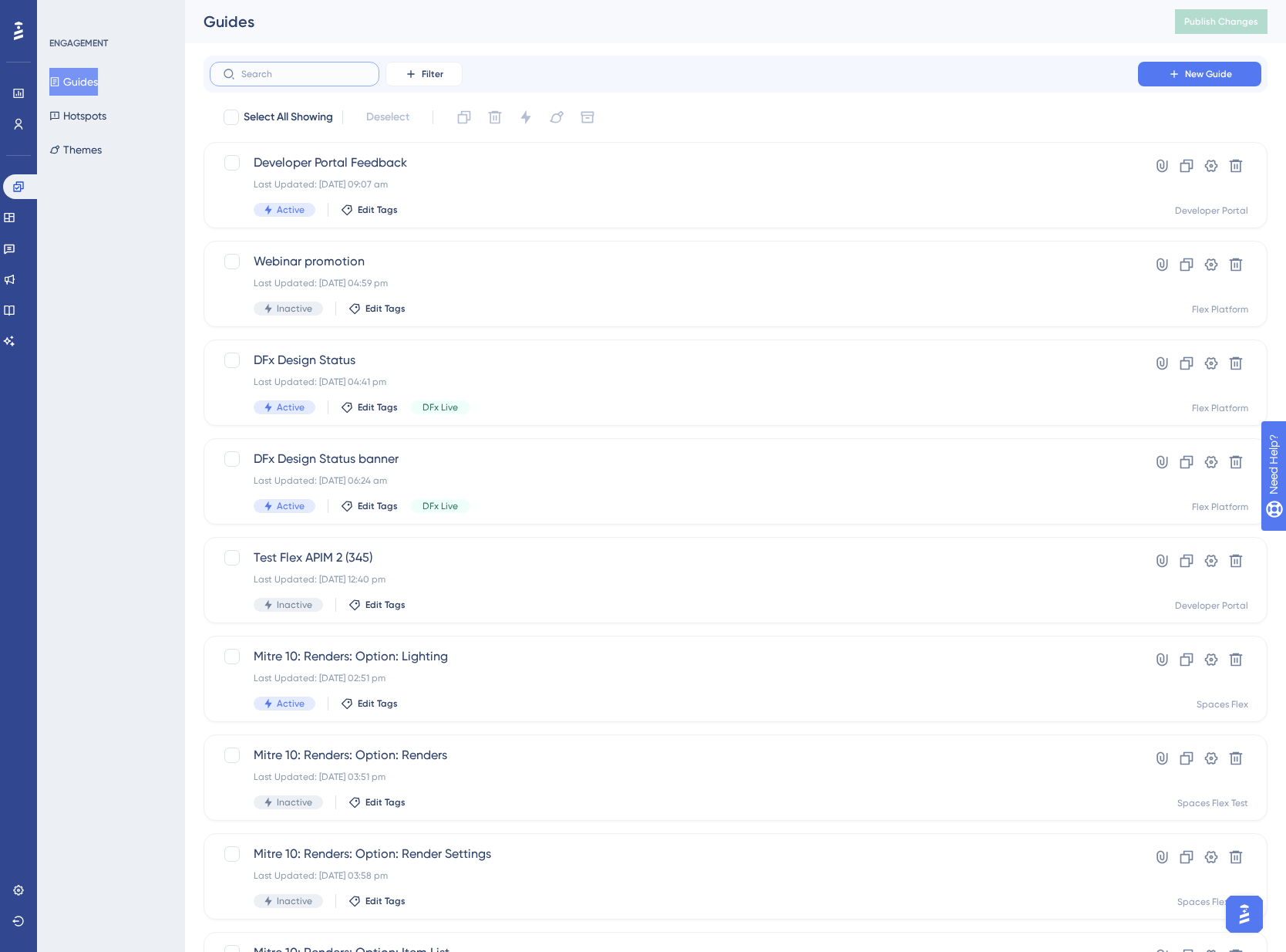
click at [291, 72] on input "text" at bounding box center [303, 74] width 125 height 11
type input "mitre"
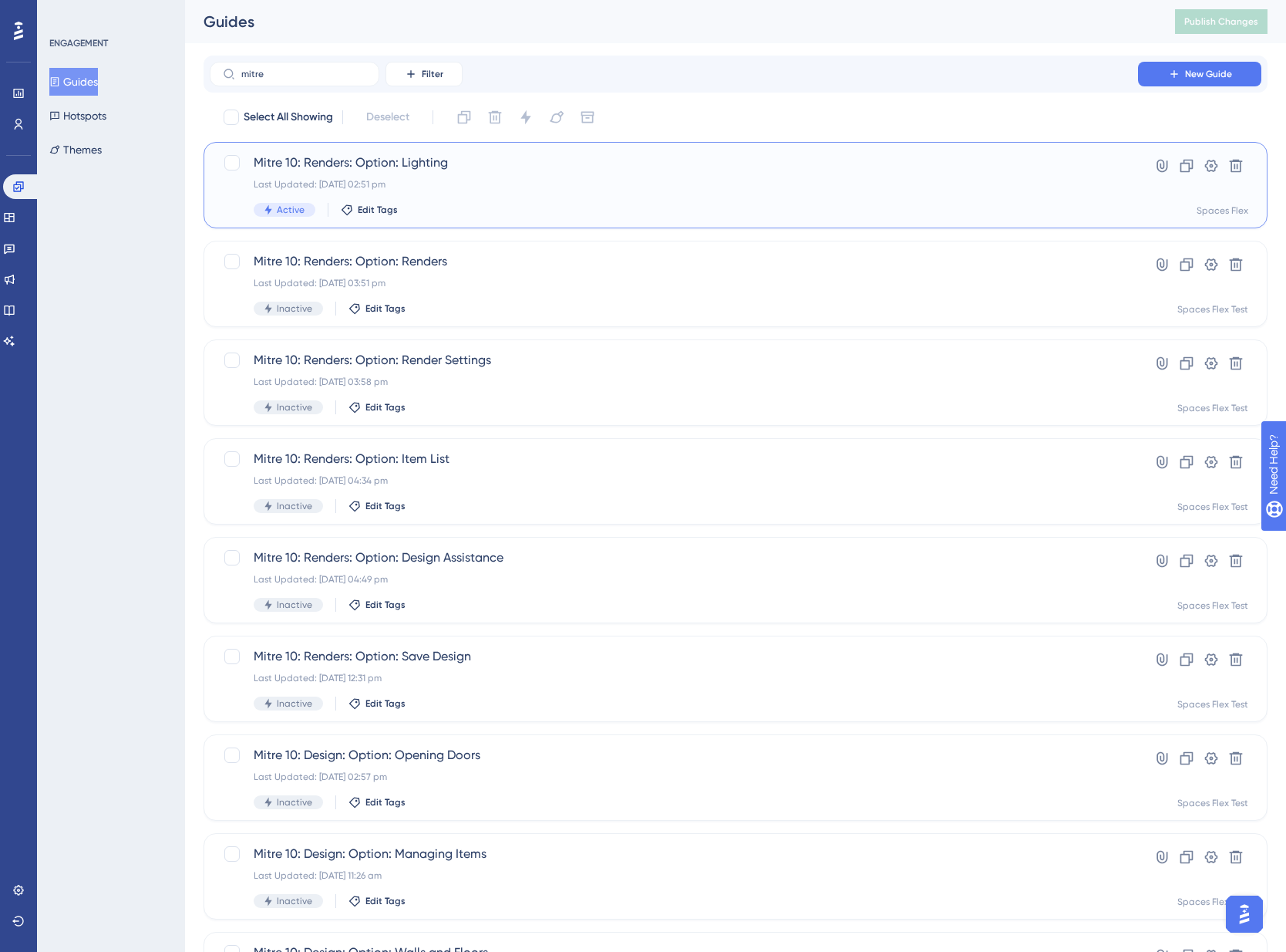
click at [514, 188] on div "Last Updated: [DATE] 02:51 pm" at bounding box center [674, 184] width 841 height 12
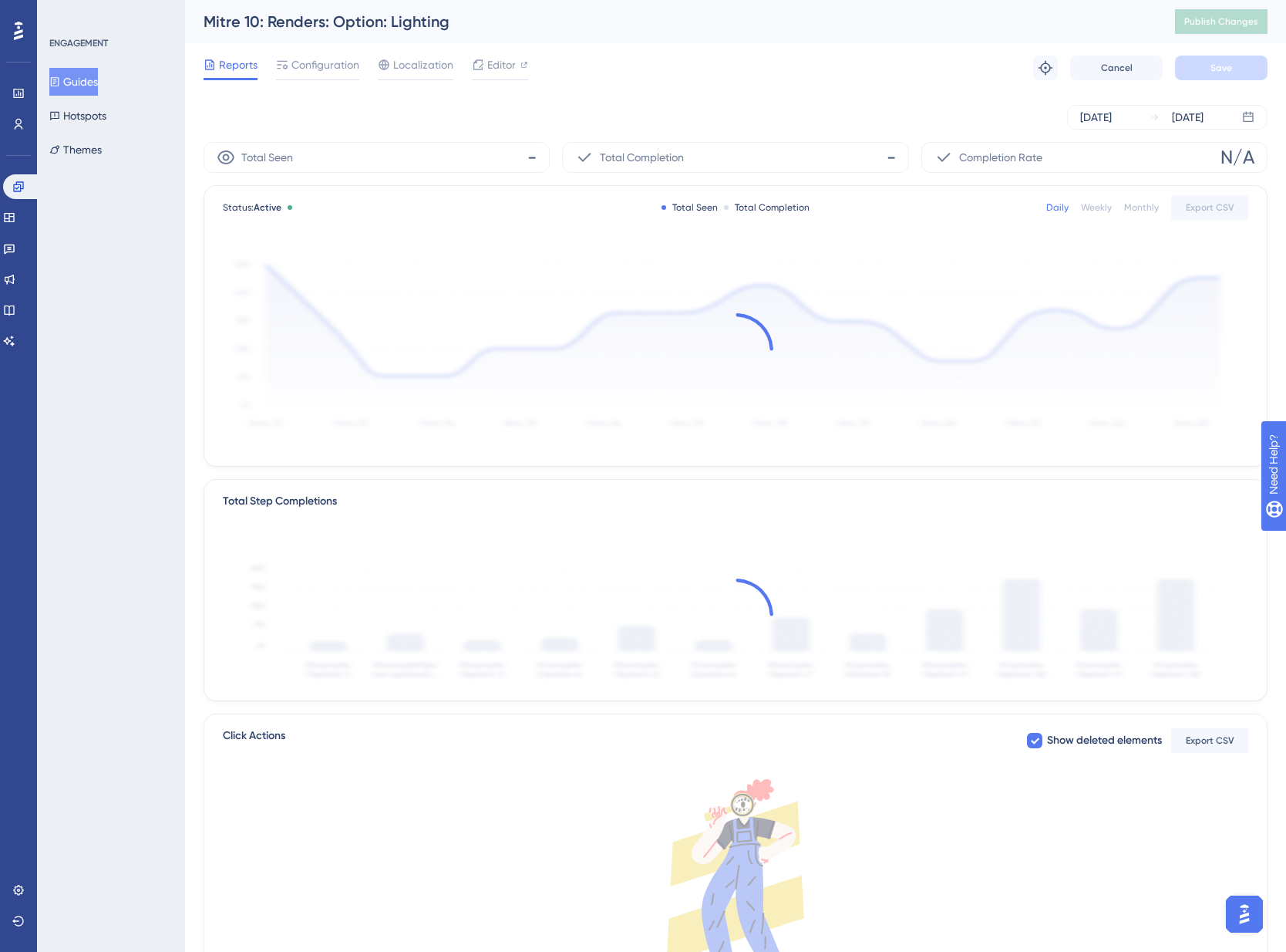
drag, startPoint x: 339, startPoint y: 42, endPoint x: 332, endPoint y: 49, distance: 9.9
click at [334, 48] on div "Mitre 10: Renders: Option: Lighting Publish Changes Reports Configuration Local…" at bounding box center [735, 46] width 1064 height 93
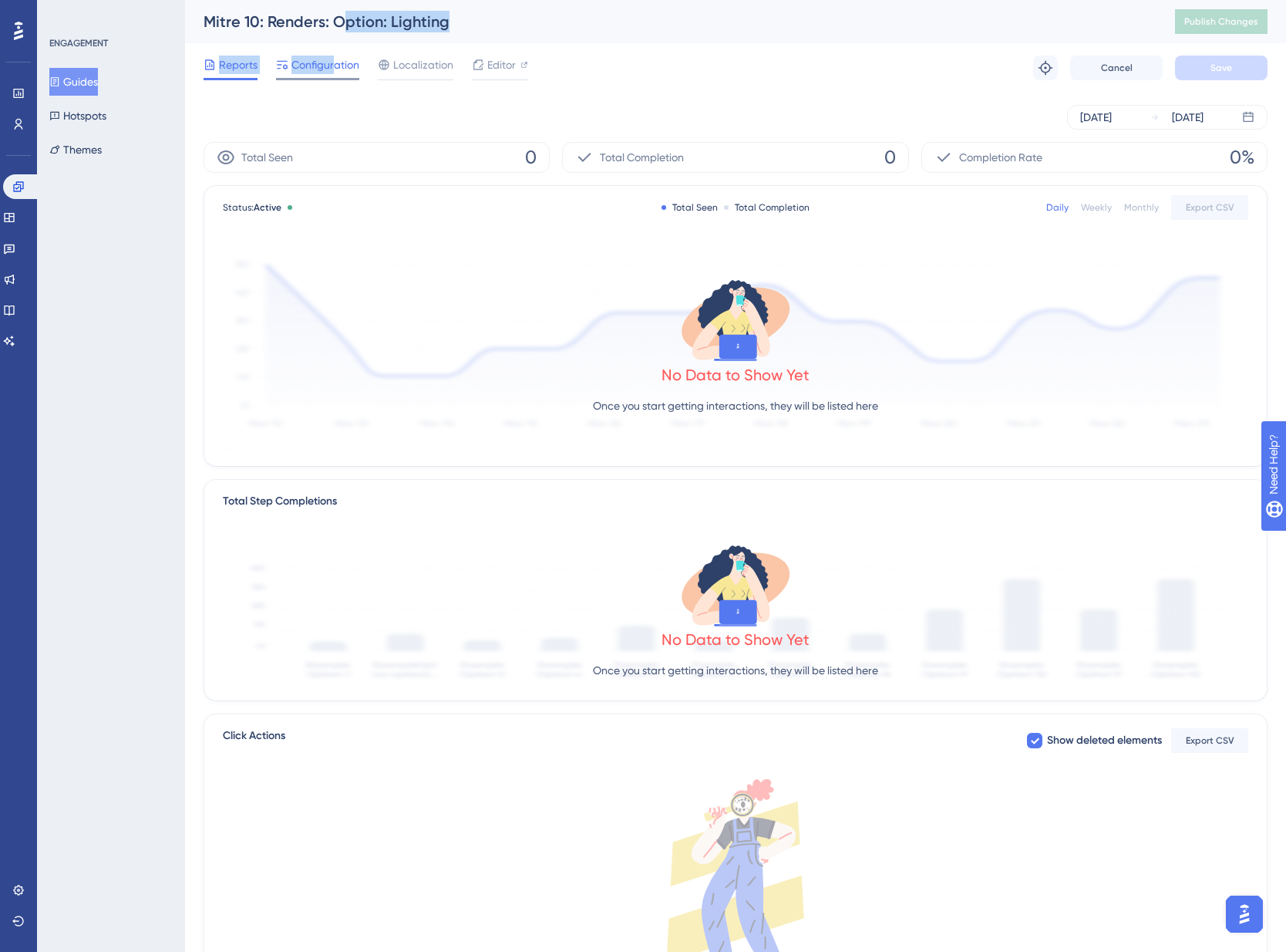
drag, startPoint x: 332, startPoint y: 49, endPoint x: 319, endPoint y: 63, distance: 19.1
click at [319, 63] on span "Configuration" at bounding box center [325, 65] width 68 height 19
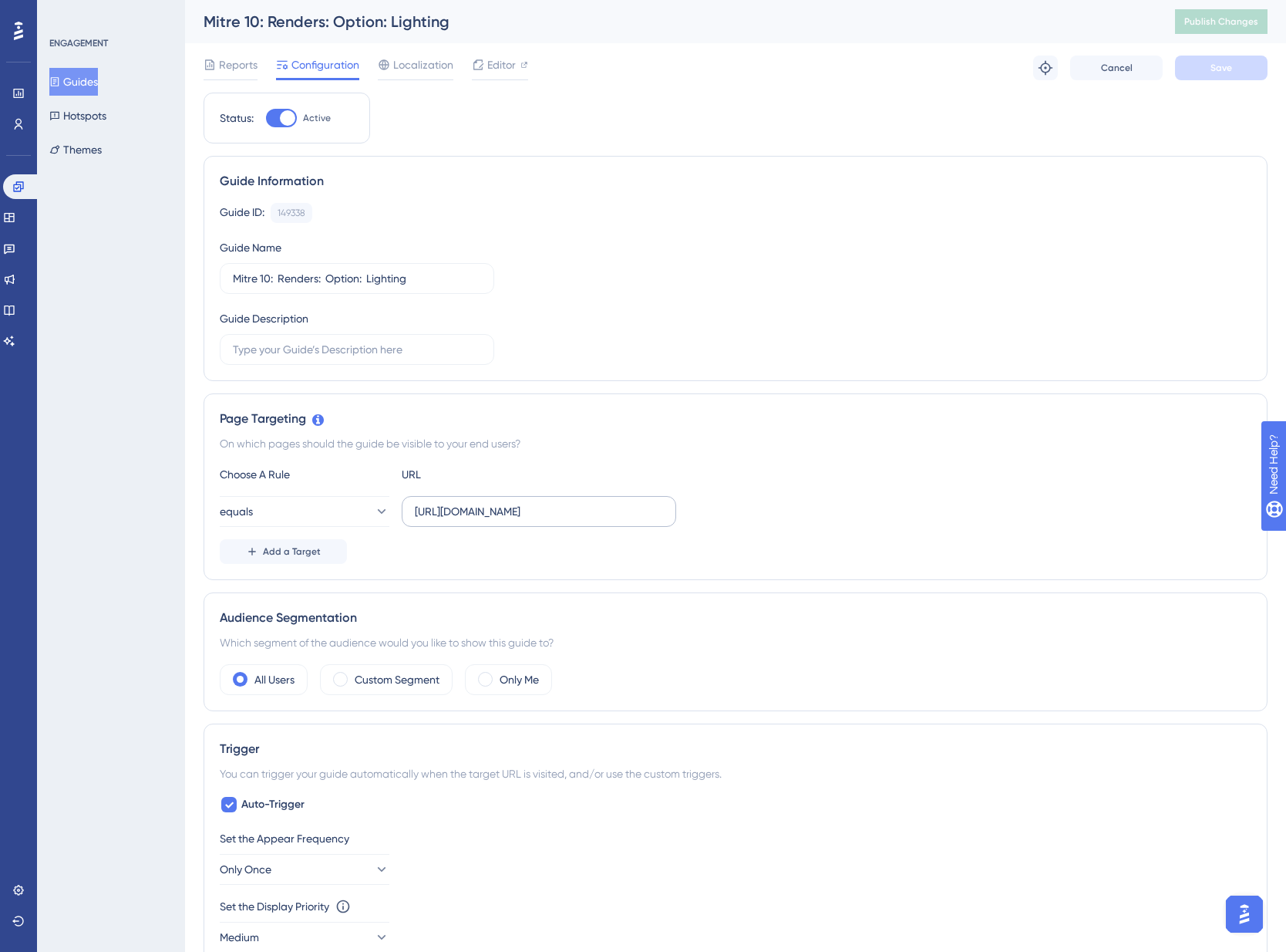
drag, startPoint x: 317, startPoint y: 65, endPoint x: 521, endPoint y: 510, distance: 489.5
click at [521, 510] on input "[URL][DOMAIN_NAME]" at bounding box center [539, 511] width 249 height 17
click at [373, 514] on icon at bounding box center [380, 511] width 16 height 16
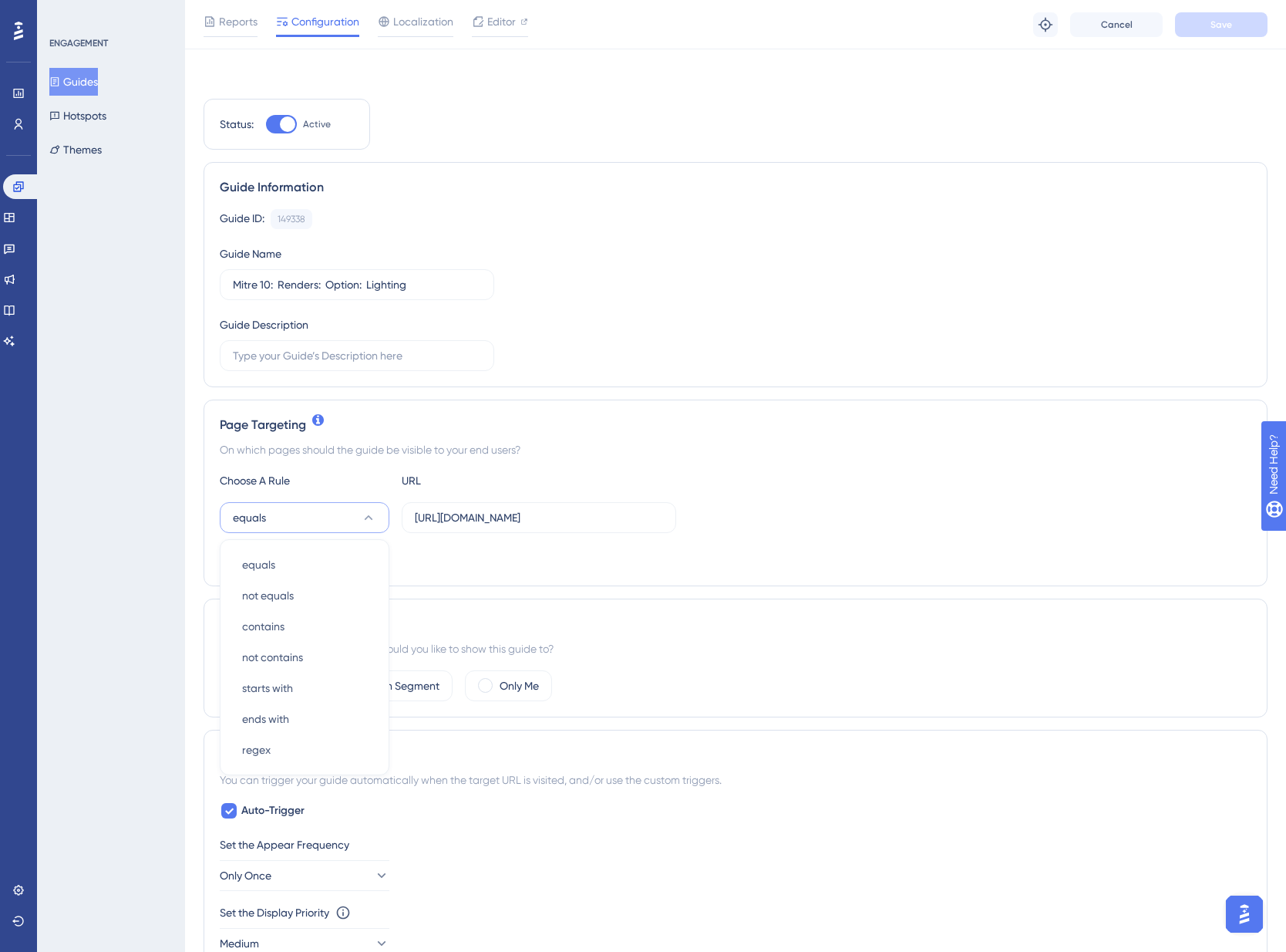
scroll to position [175, 0]
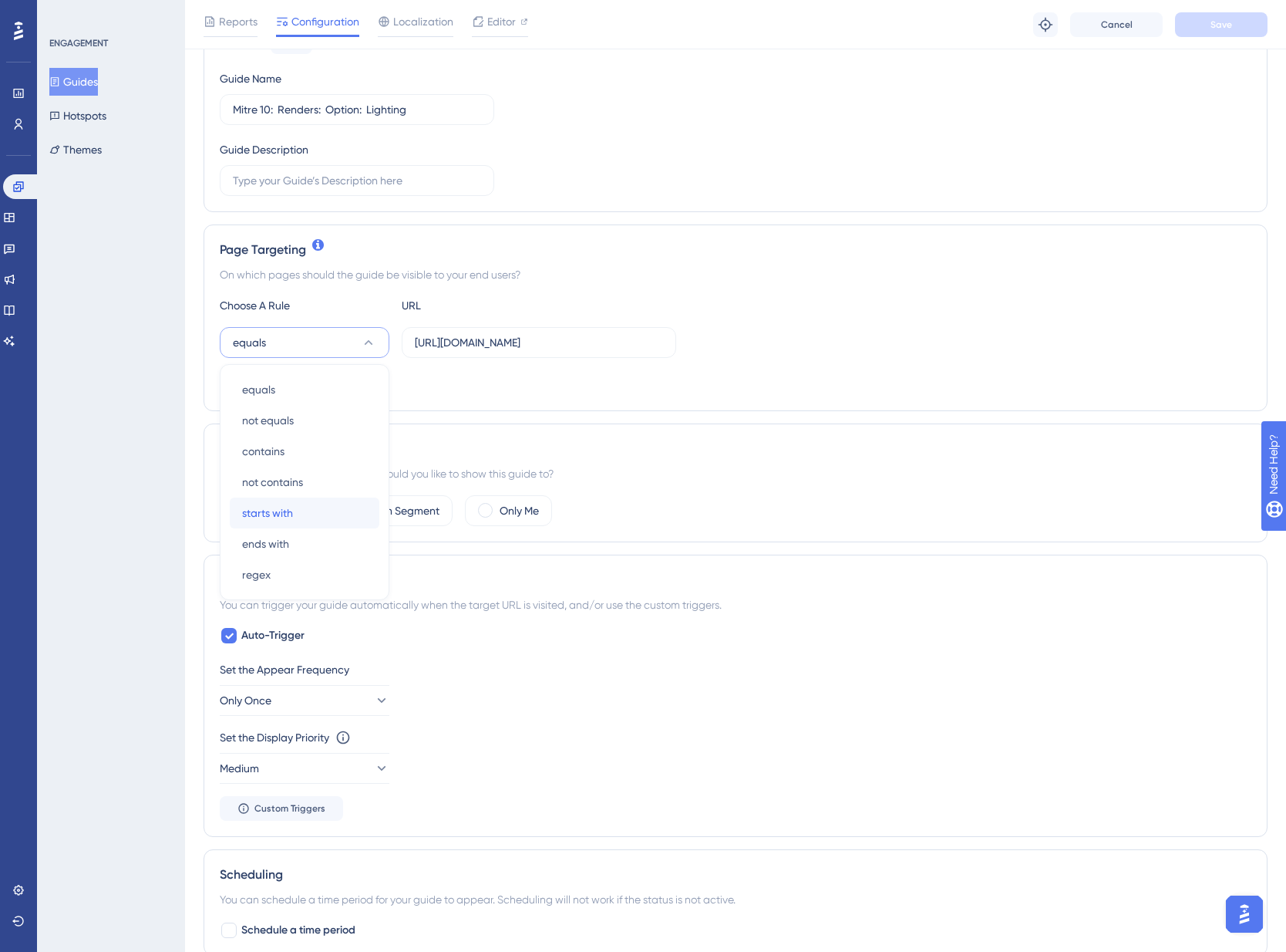
click at [286, 512] on span "starts with" at bounding box center [267, 513] width 51 height 19
click at [506, 338] on input "[URL][DOMAIN_NAME]" at bounding box center [539, 342] width 249 height 17
paste input "[DOMAIN_NAME][URL]"
type input "[URL][DOMAIN_NAME]"
click at [288, 383] on span "Add a Target" at bounding box center [291, 382] width 58 height 12
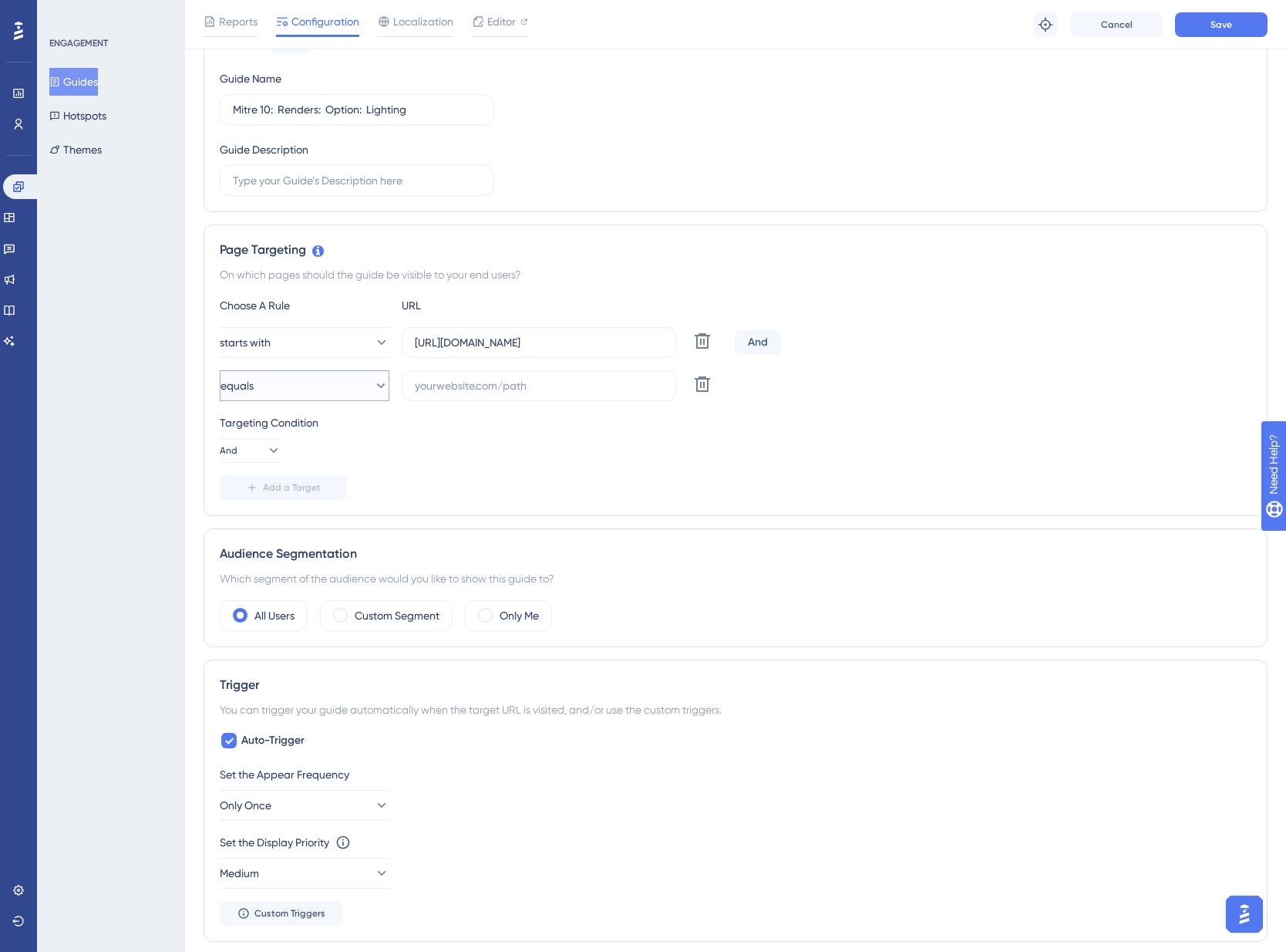
click at [314, 386] on button "equals" at bounding box center [304, 385] width 170 height 31
click at [290, 587] on div "ends with ends with" at bounding box center [304, 586] width 125 height 31
click at [565, 388] on input "text" at bounding box center [539, 385] width 249 height 17
paste input "partnership=mitre10"
type input "partnership=mitre10"
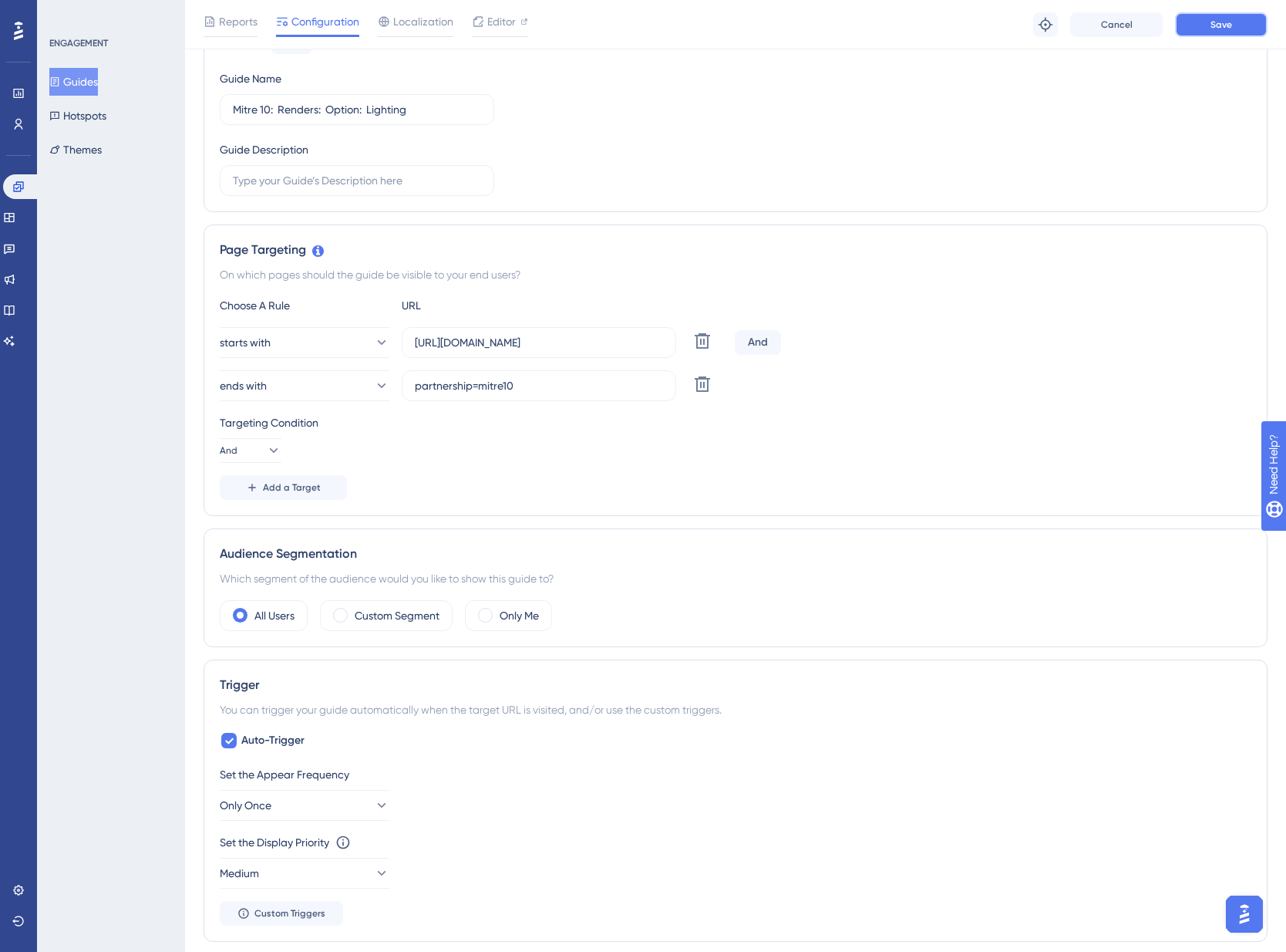
click at [1244, 20] on button "Save" at bounding box center [1222, 24] width 93 height 25
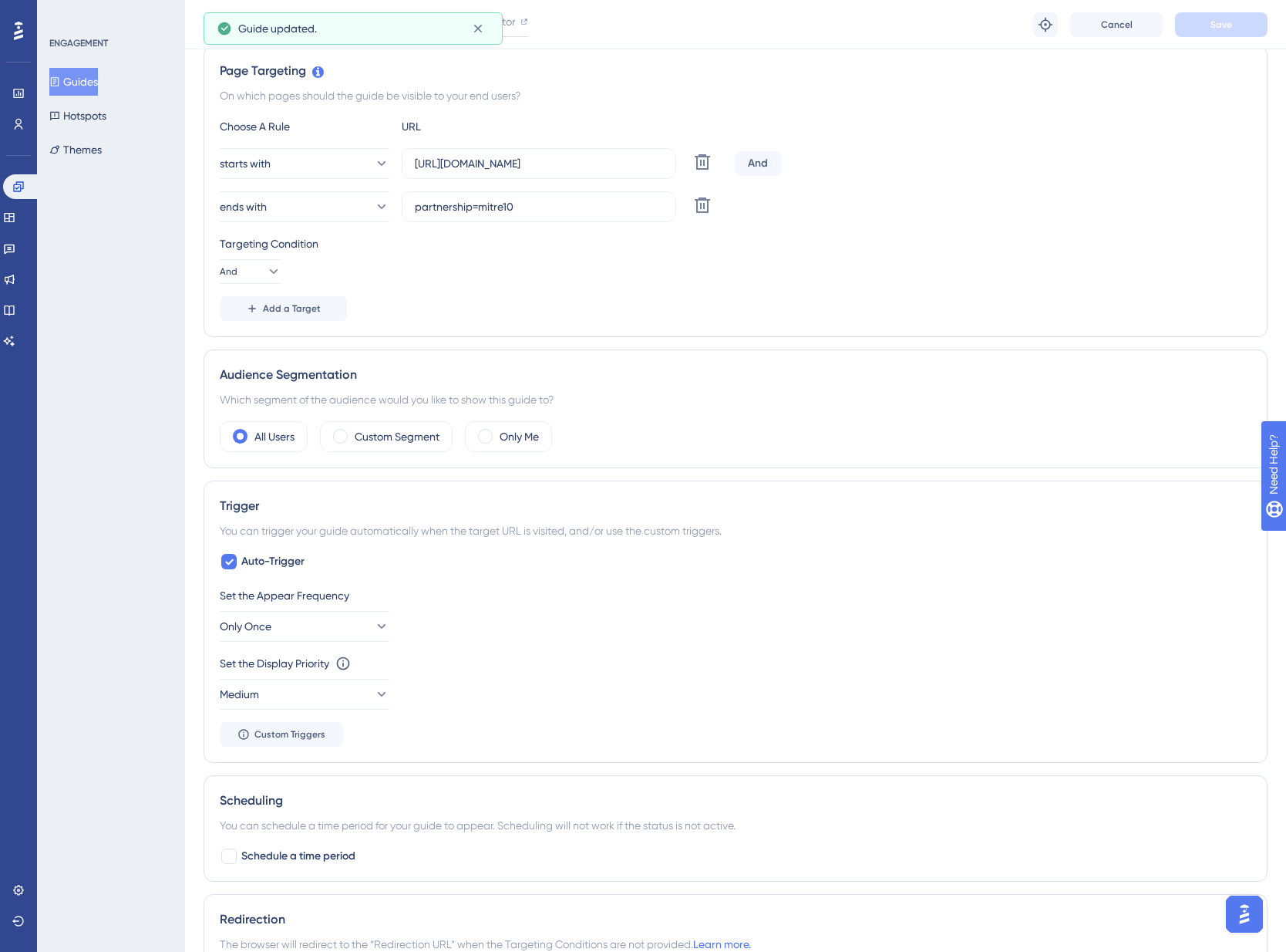
scroll to position [0, 0]
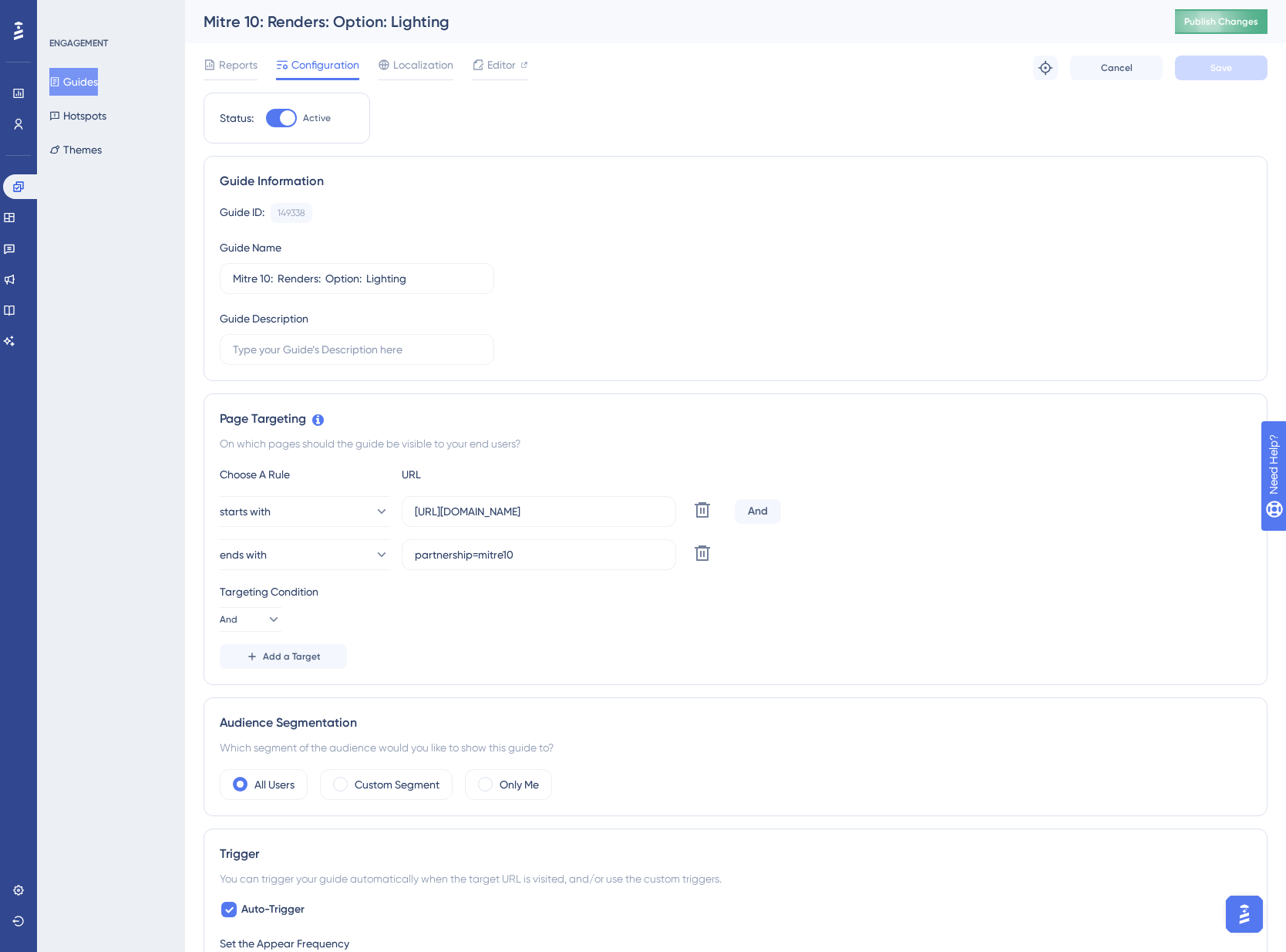
click at [1233, 29] on button "Publish Changes" at bounding box center [1222, 21] width 93 height 25
click at [14, 212] on icon at bounding box center [8, 217] width 10 height 9
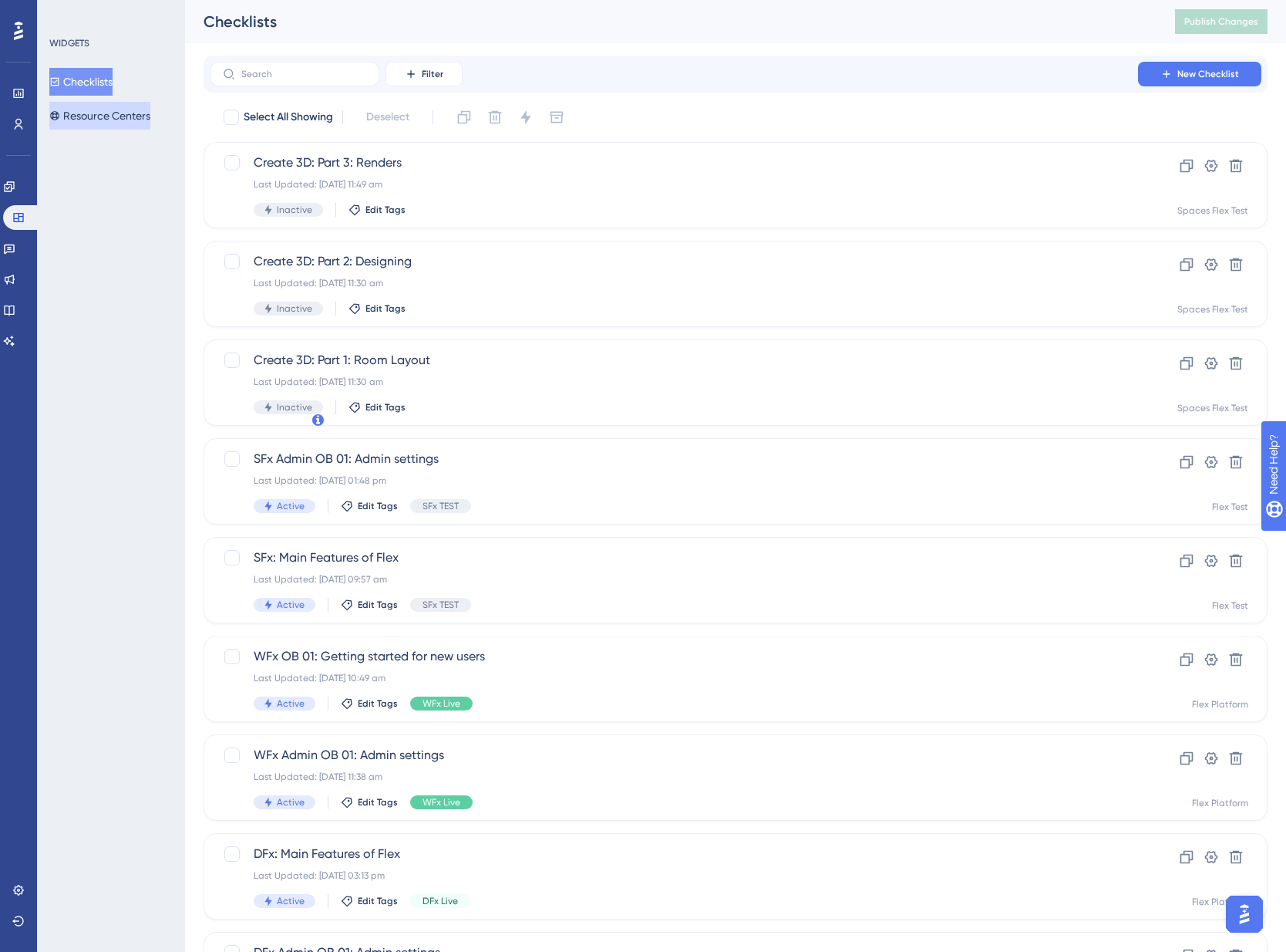
click at [122, 117] on button "Resource Centers" at bounding box center [99, 116] width 101 height 28
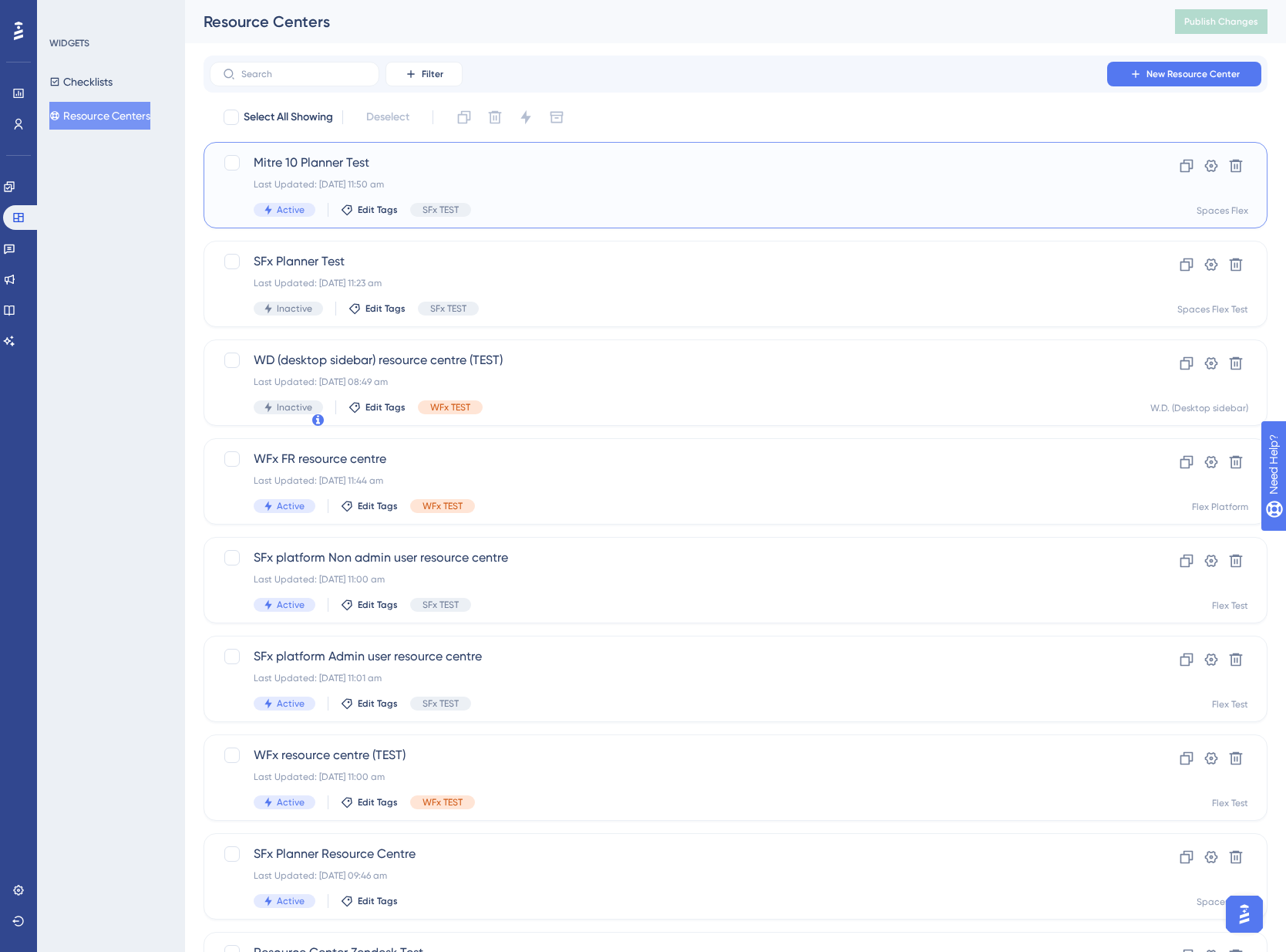
click at [488, 156] on span "Mitre 10 Planner Test" at bounding box center [674, 162] width 841 height 19
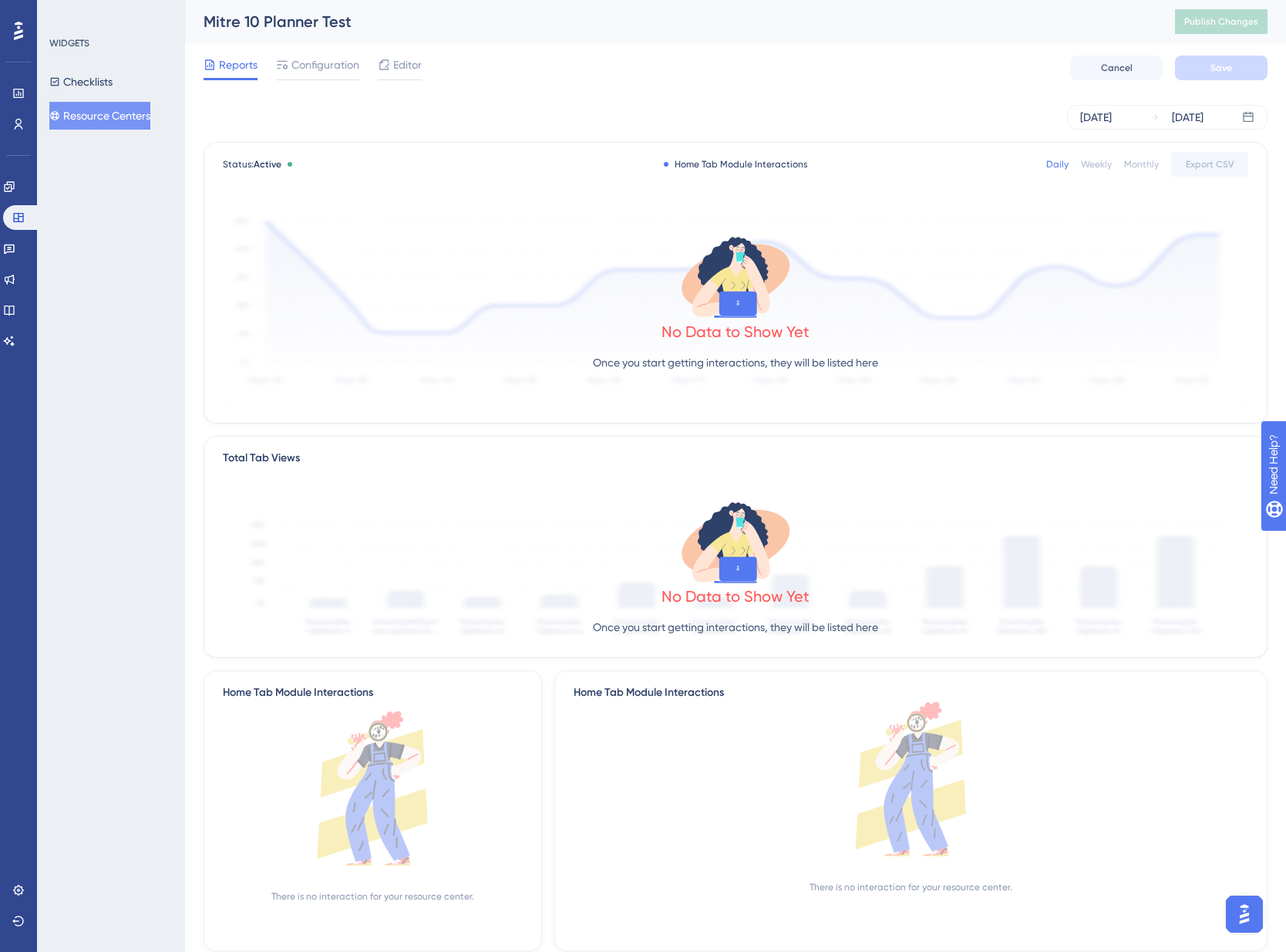
click at [292, 61] on span "Configuration" at bounding box center [325, 65] width 68 height 19
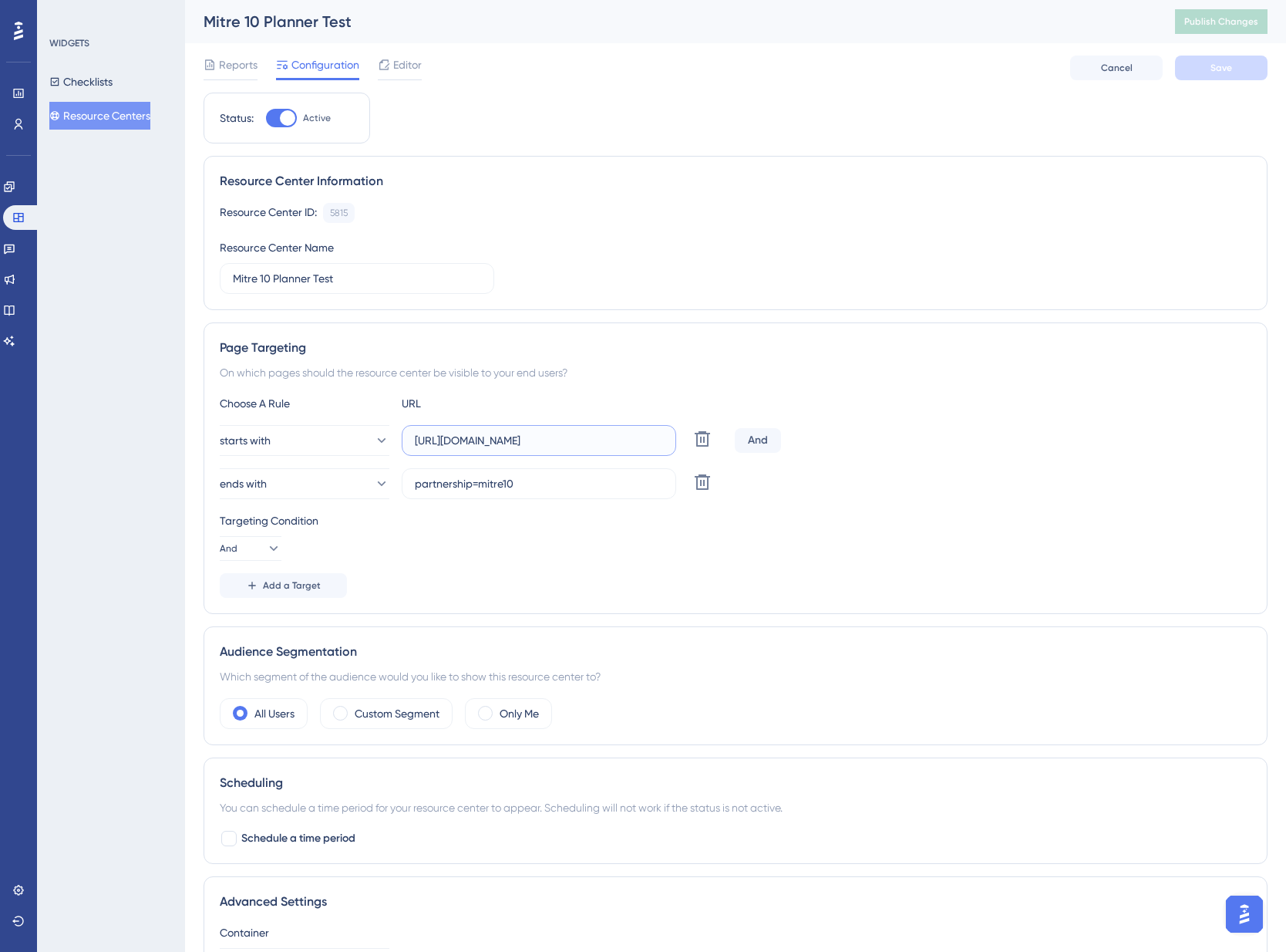
drag, startPoint x: 656, startPoint y: 441, endPoint x: 285, endPoint y: 418, distance: 371.7
click at [286, 418] on div "Choose A Rule URL starts with [URL][DOMAIN_NAME] Delete And ends with partnersh…" at bounding box center [736, 495] width 1032 height 203
drag, startPoint x: 579, startPoint y: 475, endPoint x: 360, endPoint y: 482, distance: 219.1
click at [360, 482] on div "ends with partnership=mitre10 Delete" at bounding box center [474, 483] width 509 height 31
click at [508, 445] on input "[URL][DOMAIN_NAME]" at bounding box center [539, 440] width 249 height 17
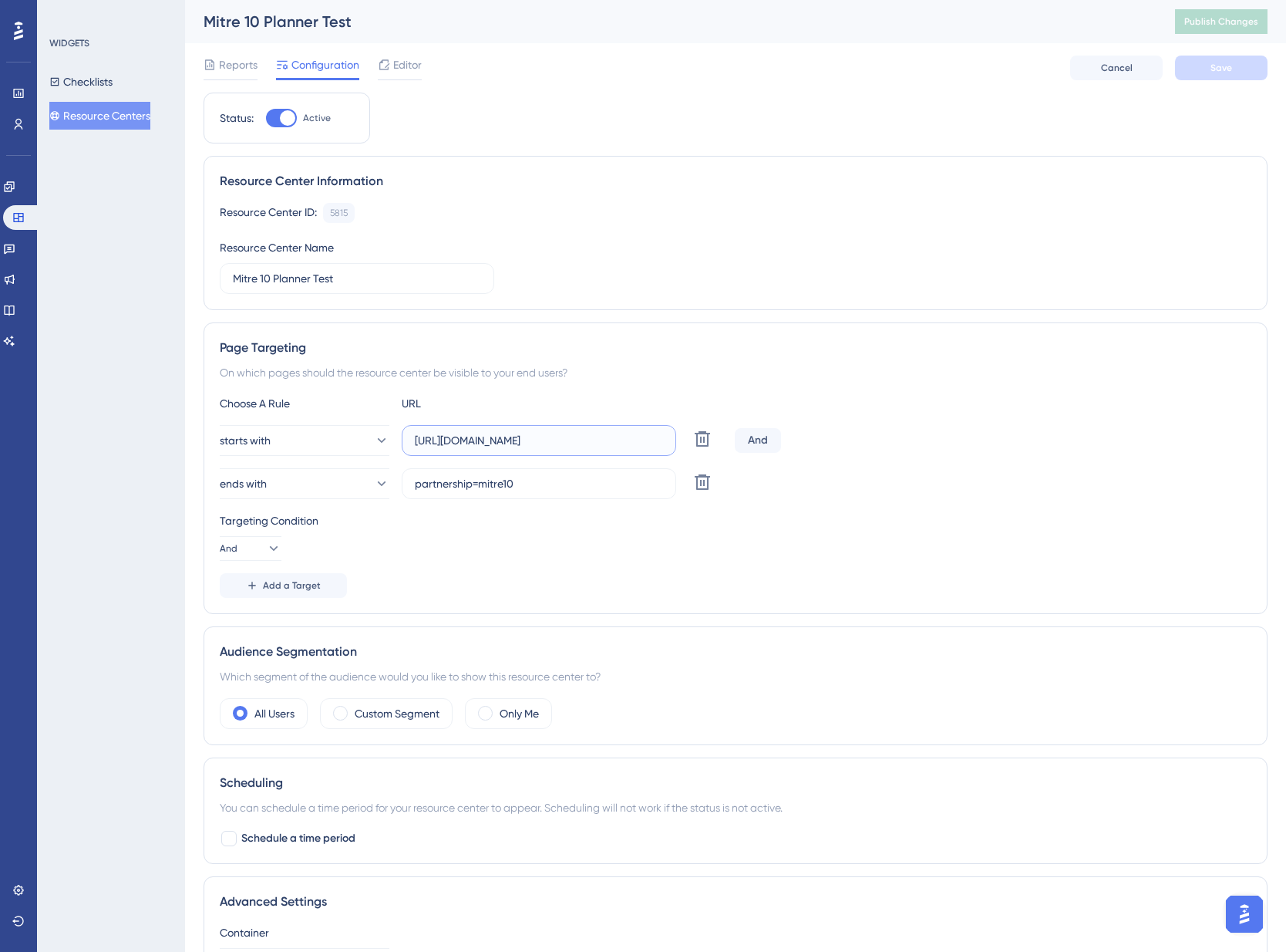
paste input "design/"
type input "[URL][DOMAIN_NAME]"
click at [1226, 68] on span "Save" at bounding box center [1221, 67] width 21 height 12
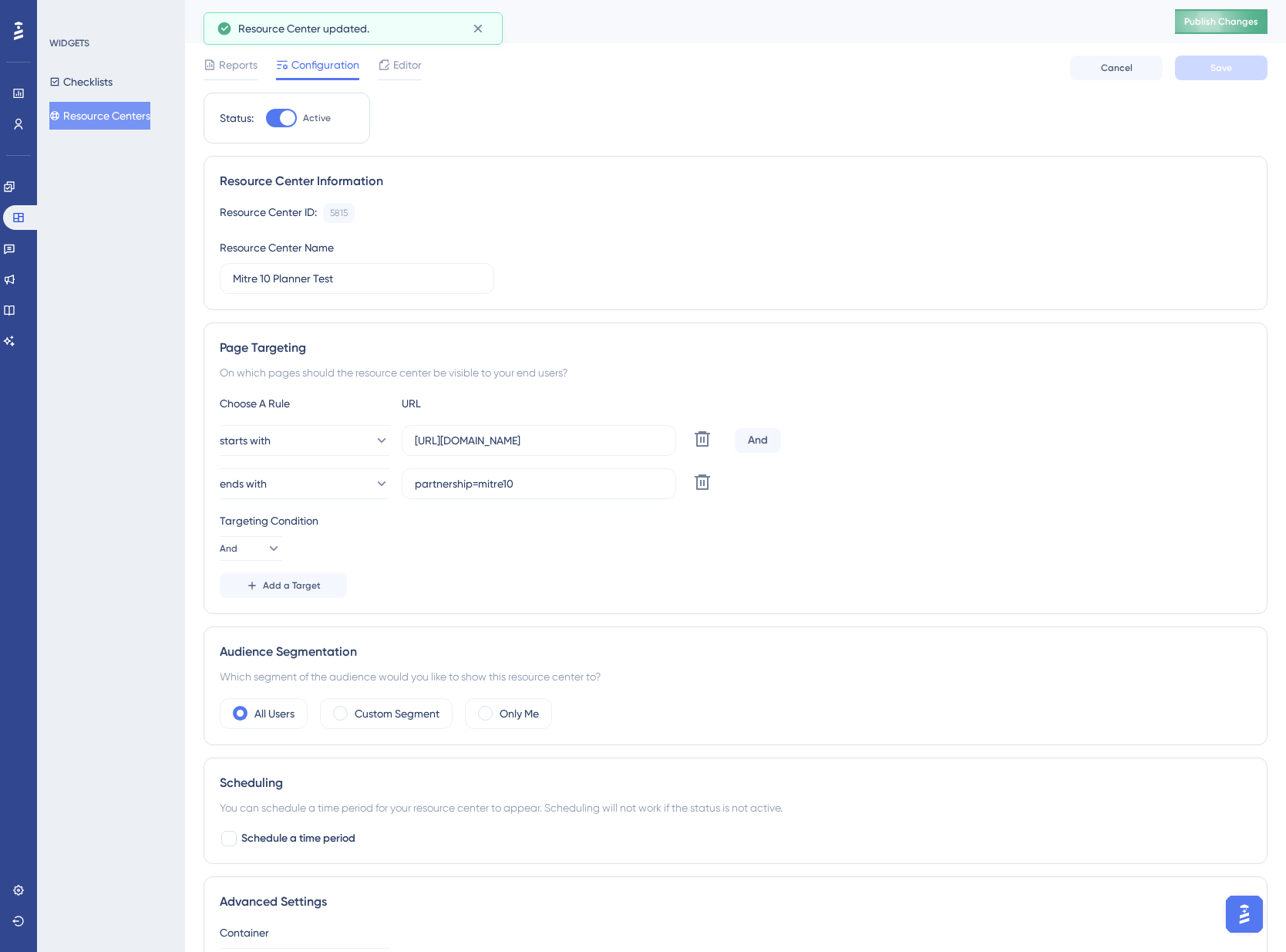
click at [1241, 21] on span "Publish Changes" at bounding box center [1222, 21] width 74 height 12
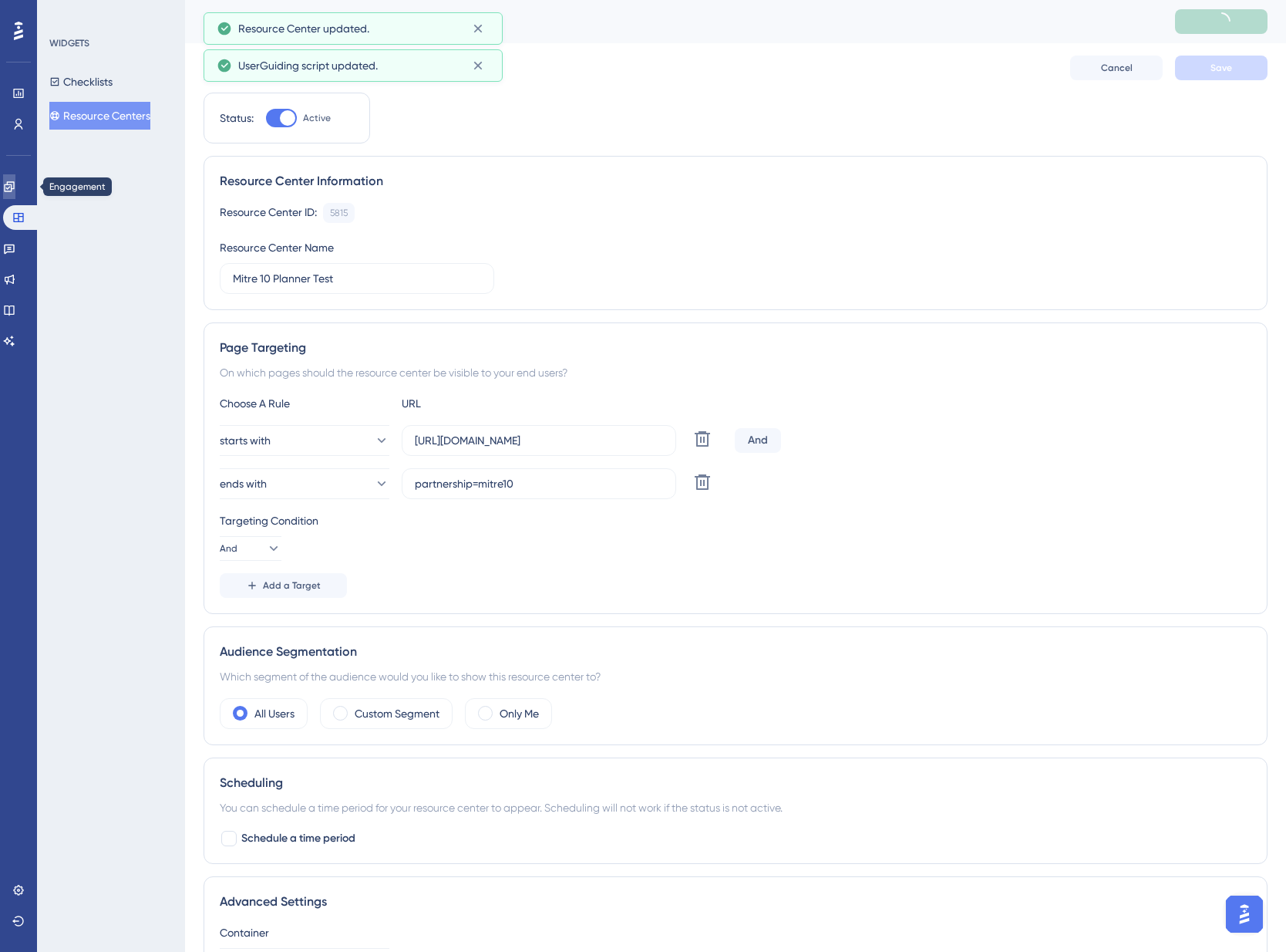
click at [14, 186] on icon at bounding box center [8, 186] width 10 height 10
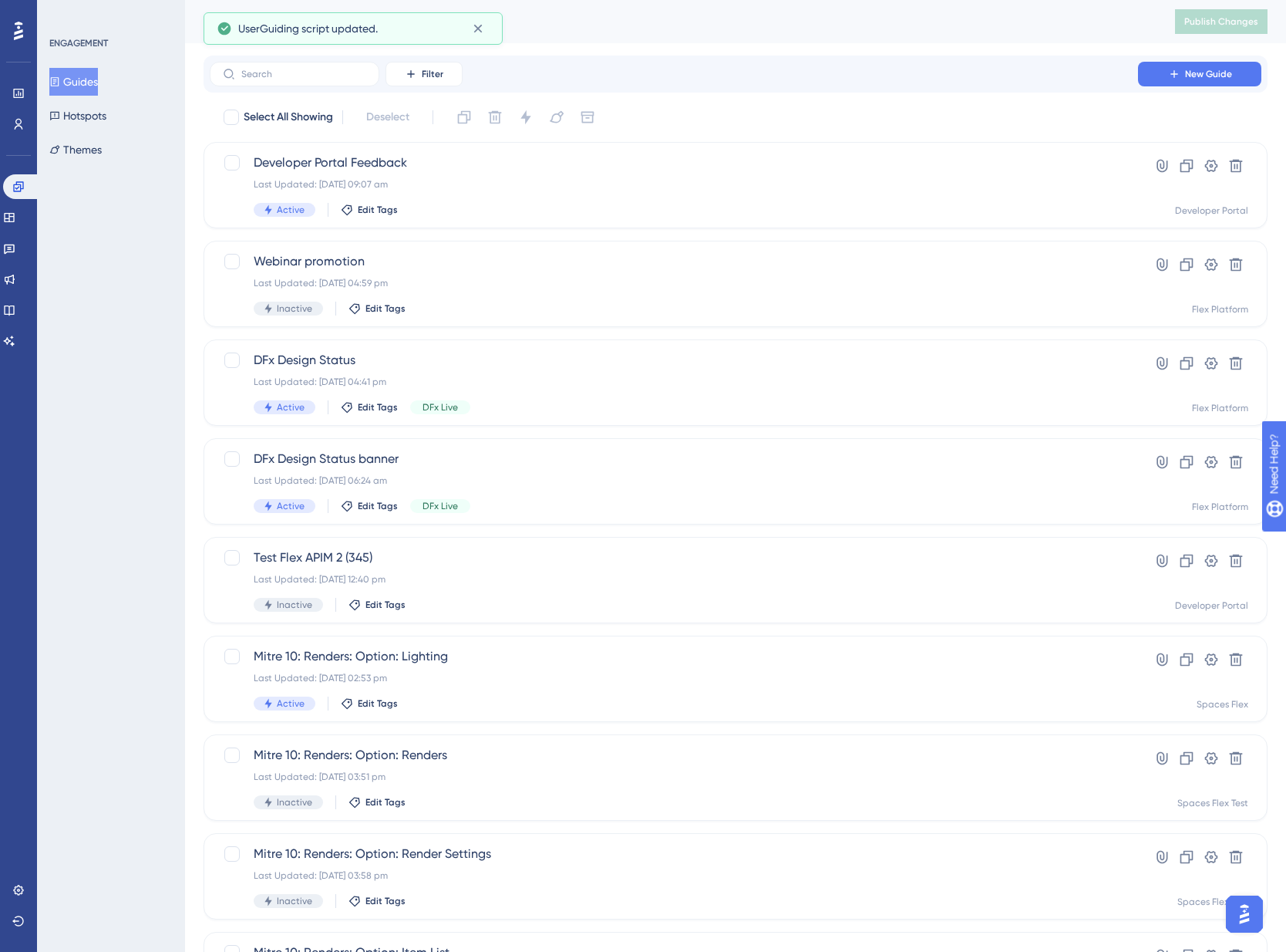
click at [475, 66] on div "Filter New Guide" at bounding box center [736, 73] width 1052 height 25
click at [295, 66] on label at bounding box center [294, 73] width 170 height 25
click at [295, 69] on input "text" at bounding box center [303, 74] width 125 height 11
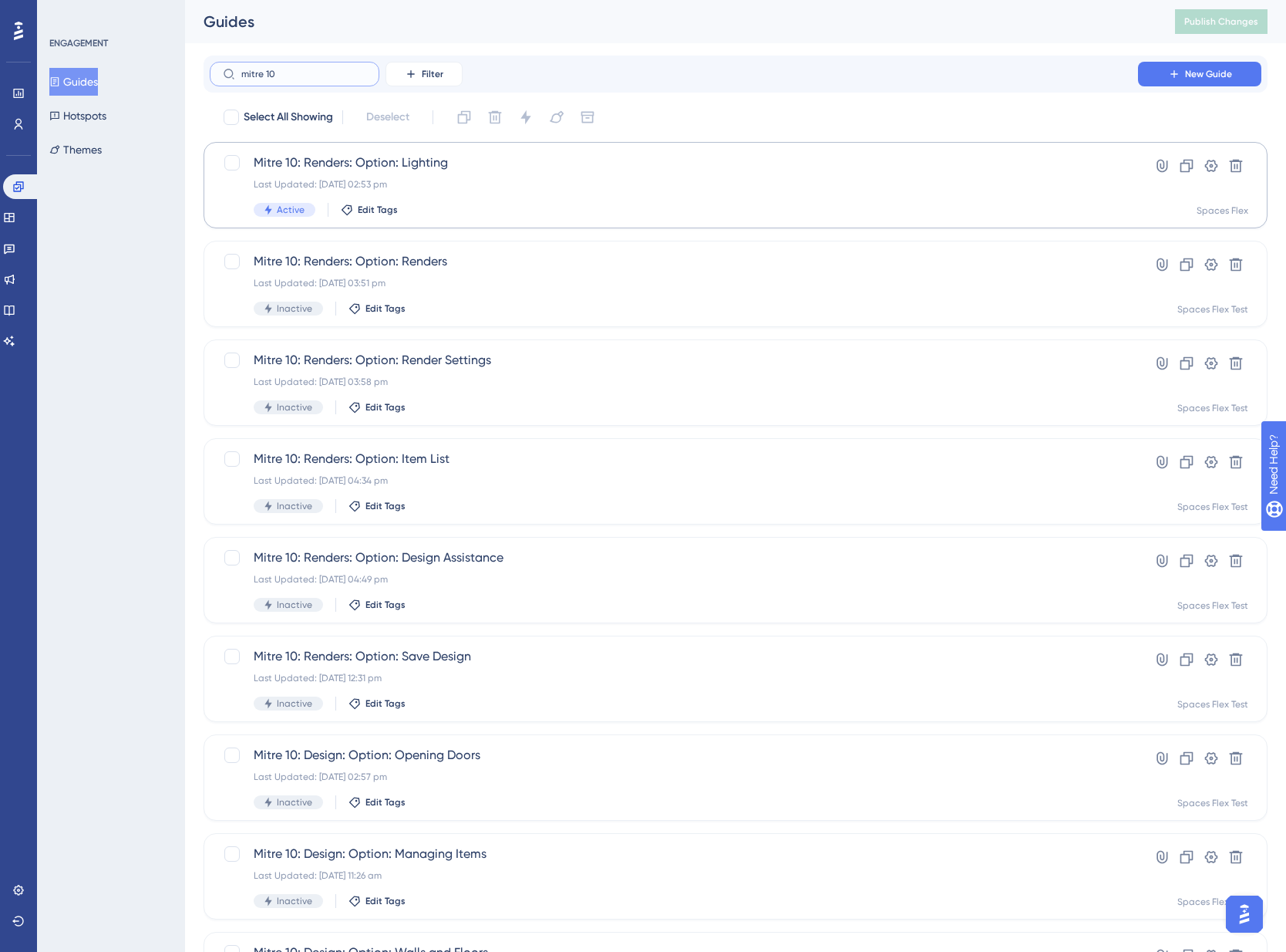
type input "mitre 10"
click at [596, 185] on div "Last Updated: [DATE] 02:53 pm" at bounding box center [674, 184] width 841 height 12
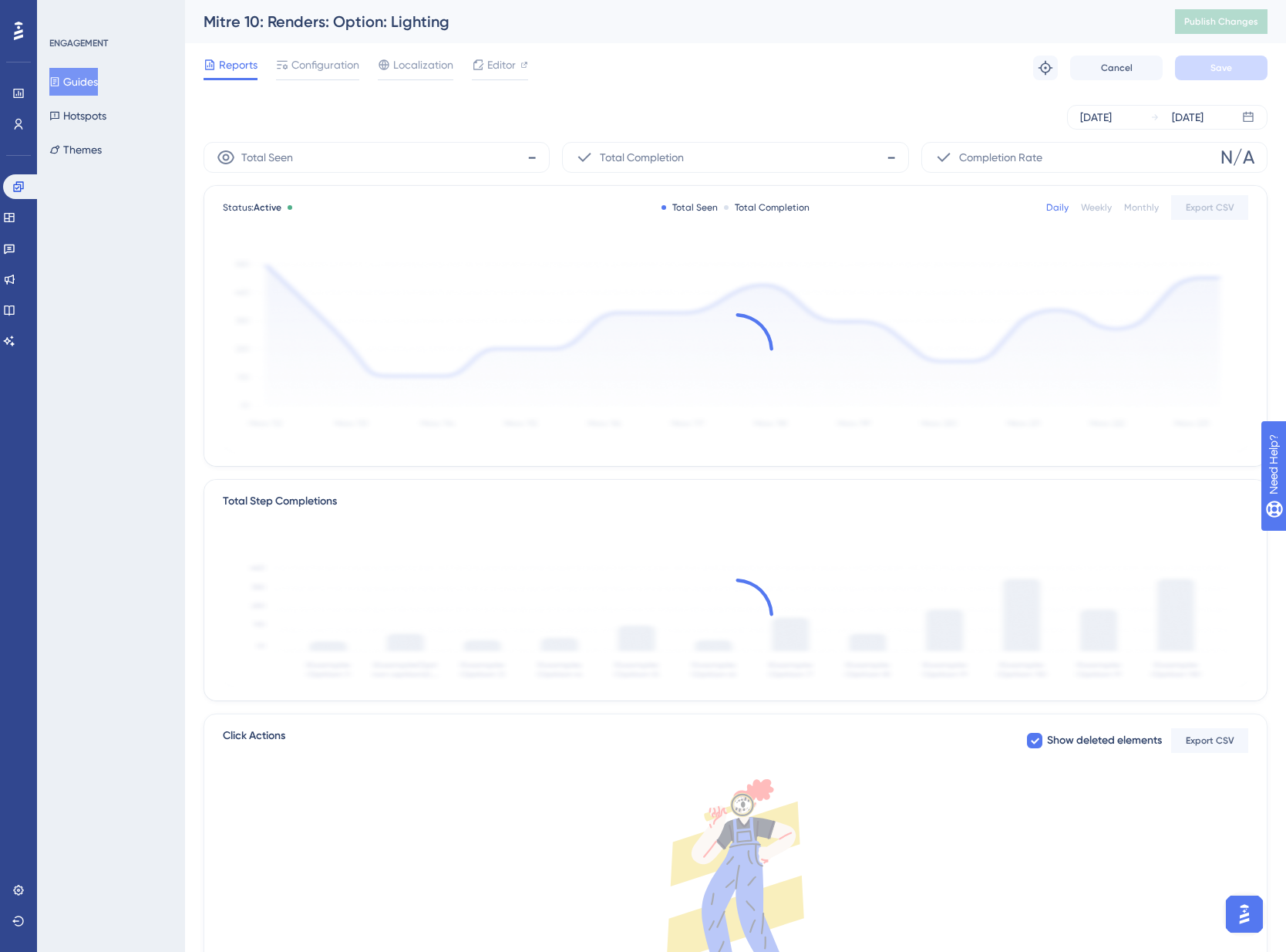
click at [350, 64] on span "Configuration" at bounding box center [325, 65] width 68 height 19
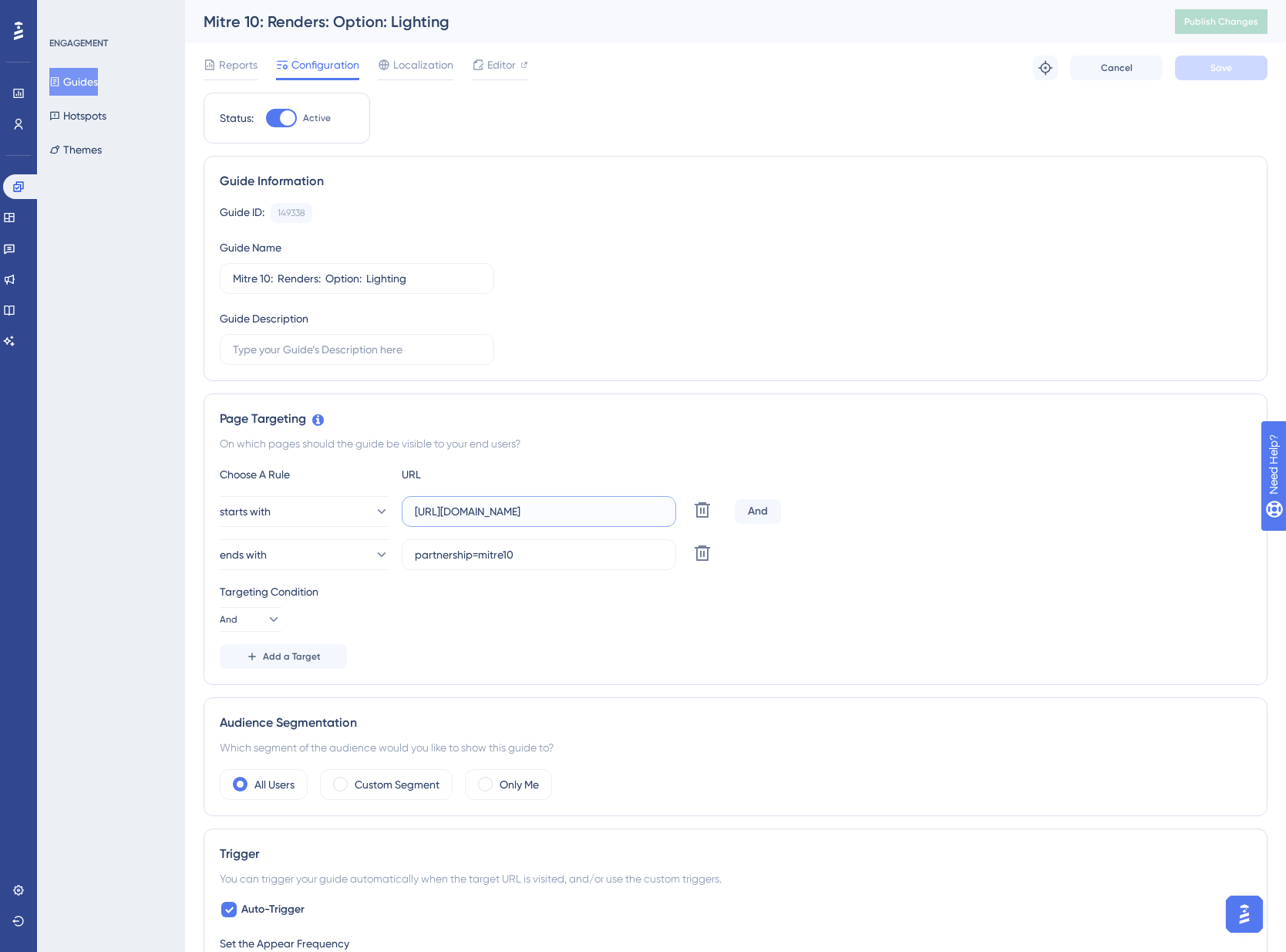
click at [544, 516] on input "[URL][DOMAIN_NAME]" at bounding box center [539, 511] width 249 height 17
paste input "design/"
type input "[URL][DOMAIN_NAME]"
click at [1222, 71] on span "Save" at bounding box center [1221, 67] width 21 height 12
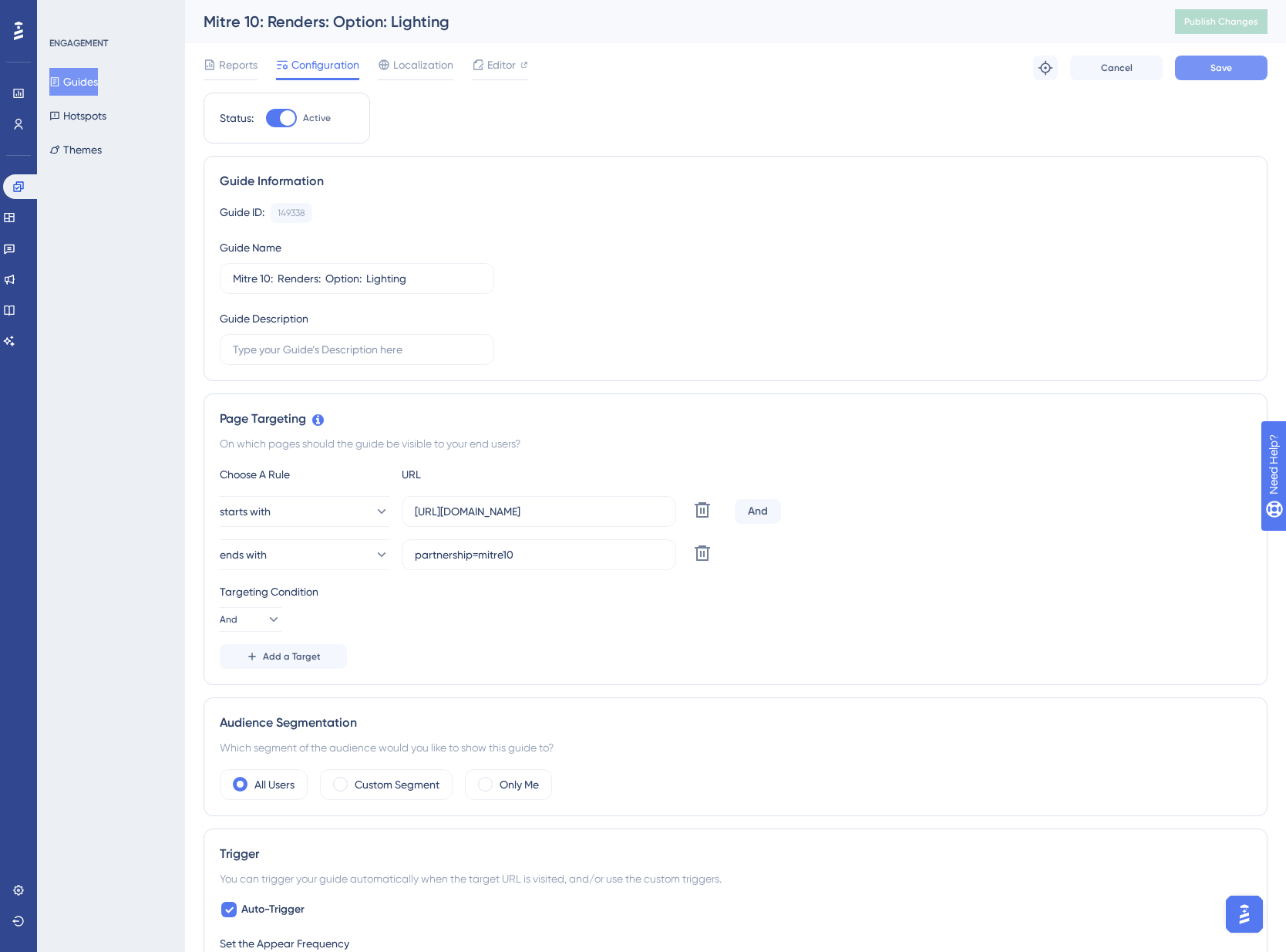
scroll to position [0, 0]
click at [1242, 19] on span "Publish Changes" at bounding box center [1222, 21] width 74 height 12
drag, startPoint x: 611, startPoint y: 557, endPoint x: 601, endPoint y: 541, distance: 18.9
click at [610, 556] on input "partnership=mitre10" at bounding box center [539, 555] width 249 height 17
click at [594, 510] on input "[URL][DOMAIN_NAME]" at bounding box center [539, 511] width 249 height 17
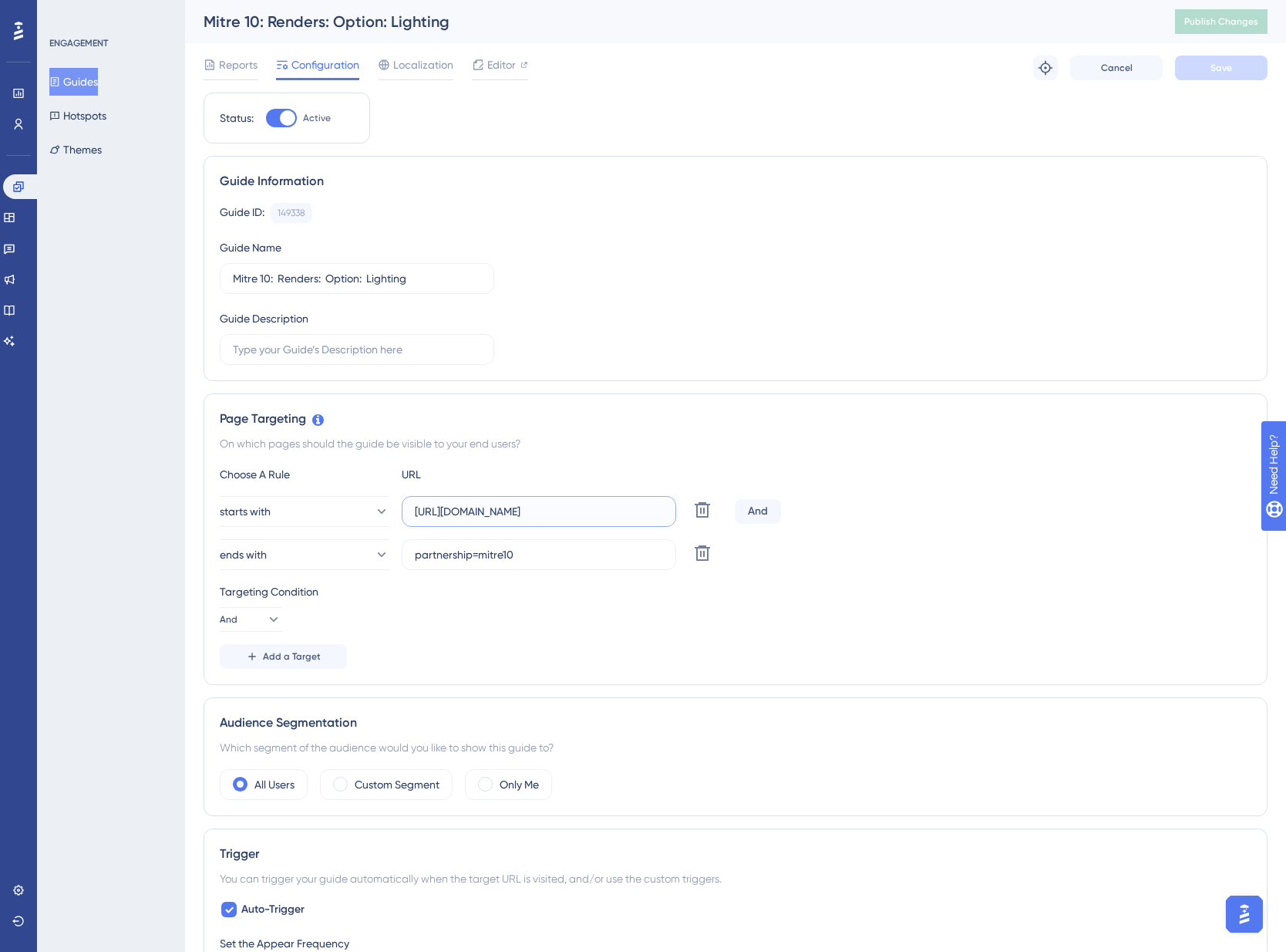
scroll to position [0, 32]
click at [948, 569] on div "ends with partnership=mitre10 Delete" at bounding box center [736, 554] width 1032 height 31
click at [599, 509] on input "[URL][DOMAIN_NAME]" at bounding box center [539, 511] width 249 height 17
click at [533, 509] on input "[URL][DOMAIN_NAME]" at bounding box center [539, 511] width 249 height 17
